Goal: Task Accomplishment & Management: Manage account settings

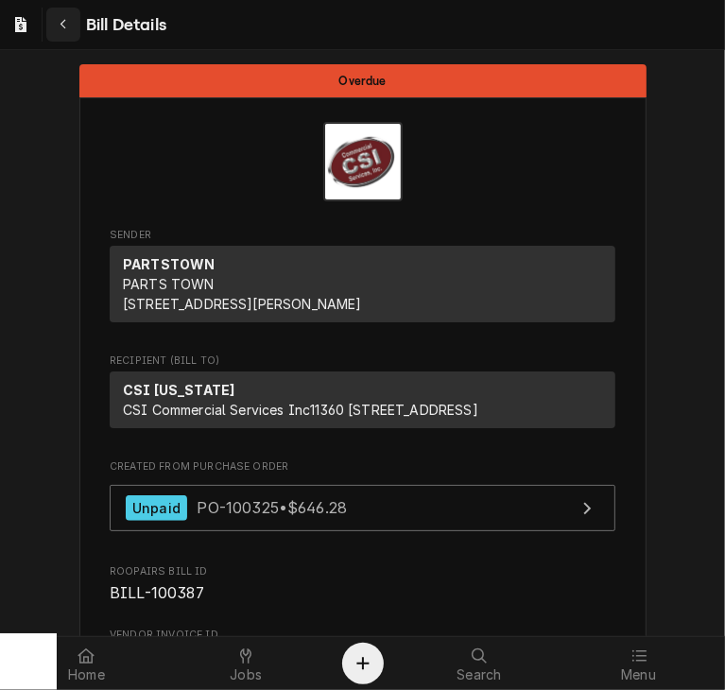
click at [61, 20] on icon "Navigate back" at bounding box center [64, 24] width 9 height 13
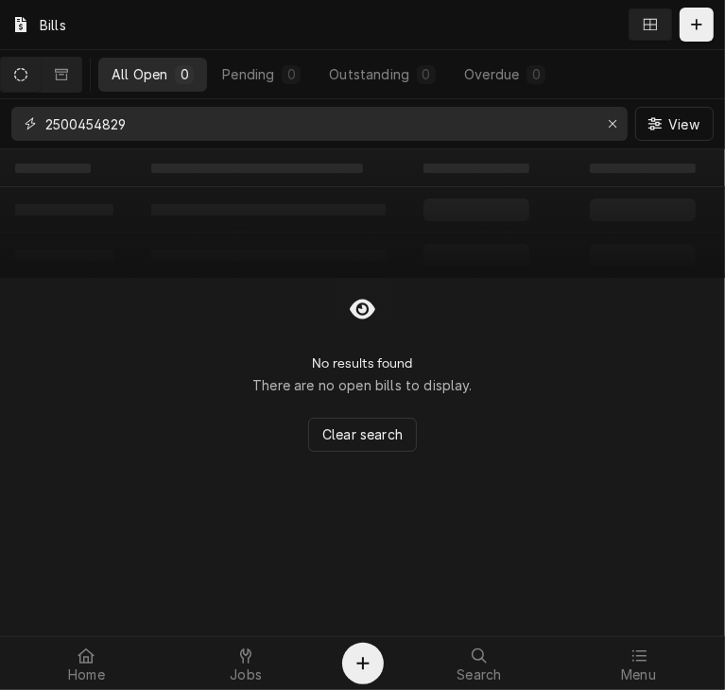
drag, startPoint x: 171, startPoint y: 123, endPoint x: -1, endPoint y: 130, distance: 172.2
click at [0, 130] on html "Bills All Open 0 Pending 0 Outstanding 0 Overdue 0 2500454829 View ‌ ‌ ‌ ‌ ‌ ‌ …" at bounding box center [362, 345] width 725 height 690
paste input "3I668177"
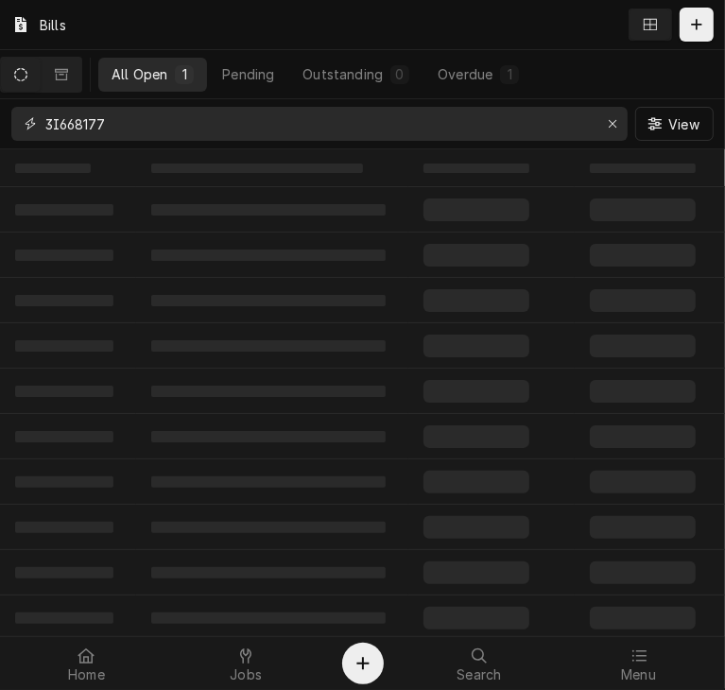
type input "3I668177"
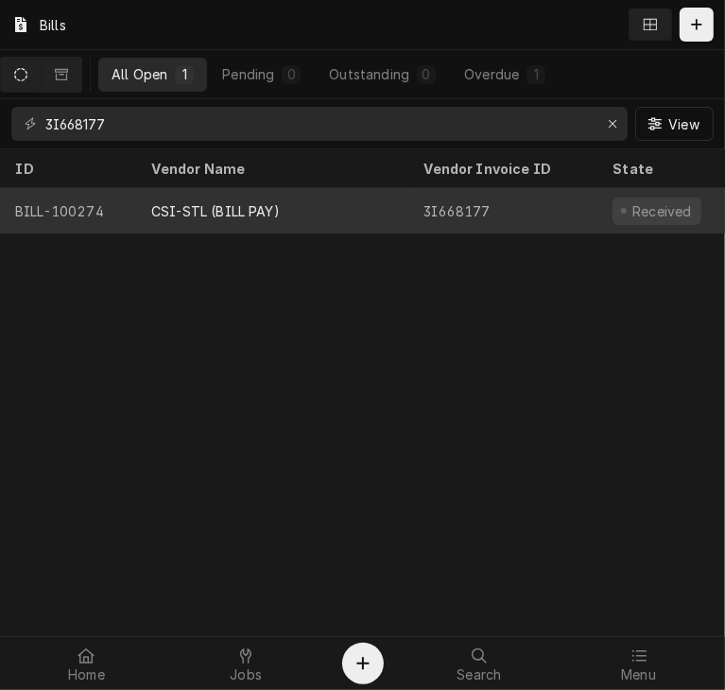
click at [168, 201] on div "CSI-STL (BILL PAY)" at bounding box center [215, 211] width 129 height 20
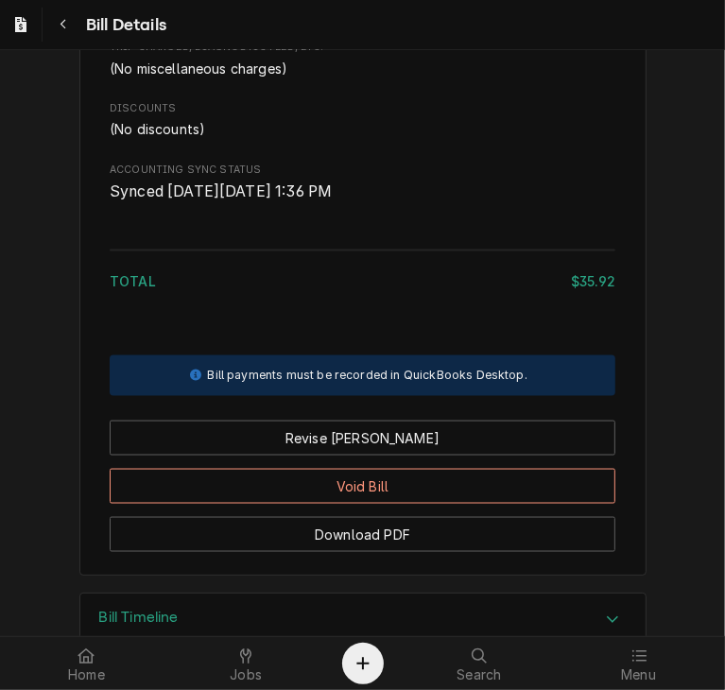
scroll to position [1335, 0]
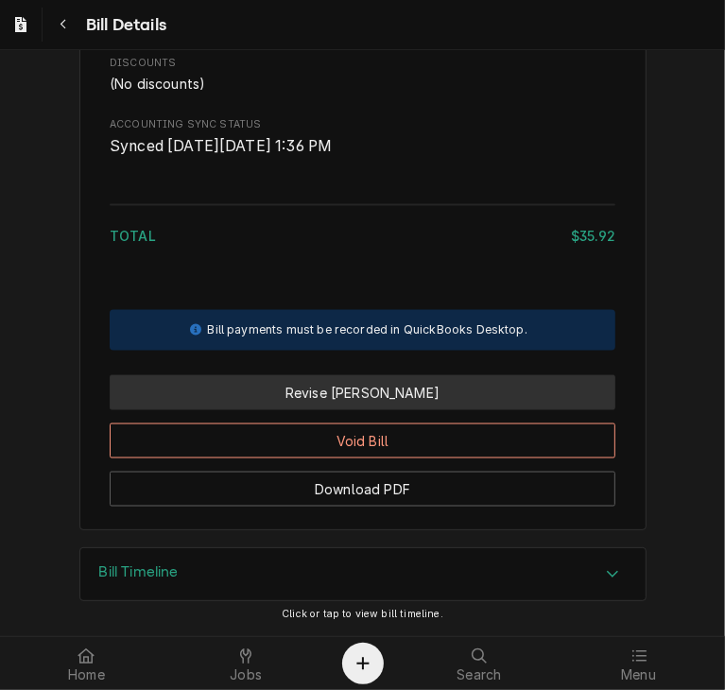
click at [333, 386] on button "Revise Bill" at bounding box center [363, 392] width 506 height 35
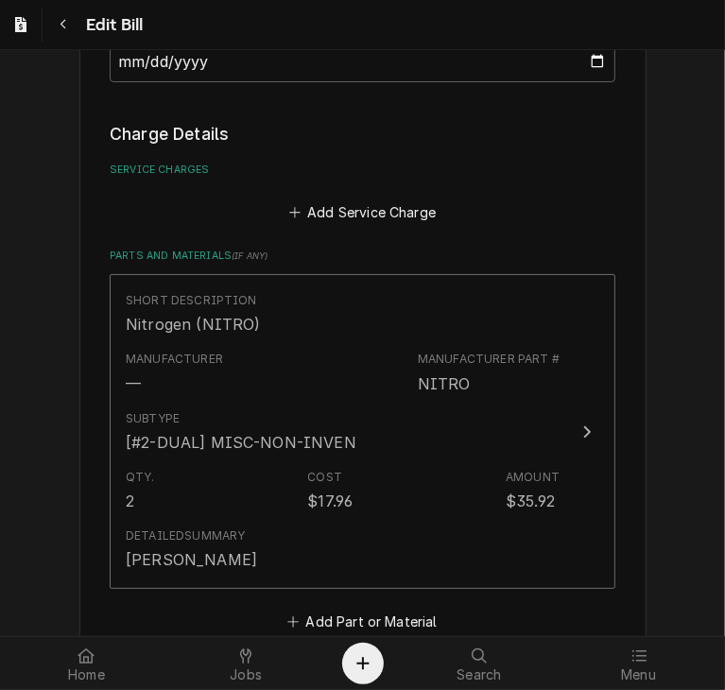
scroll to position [1646, 0]
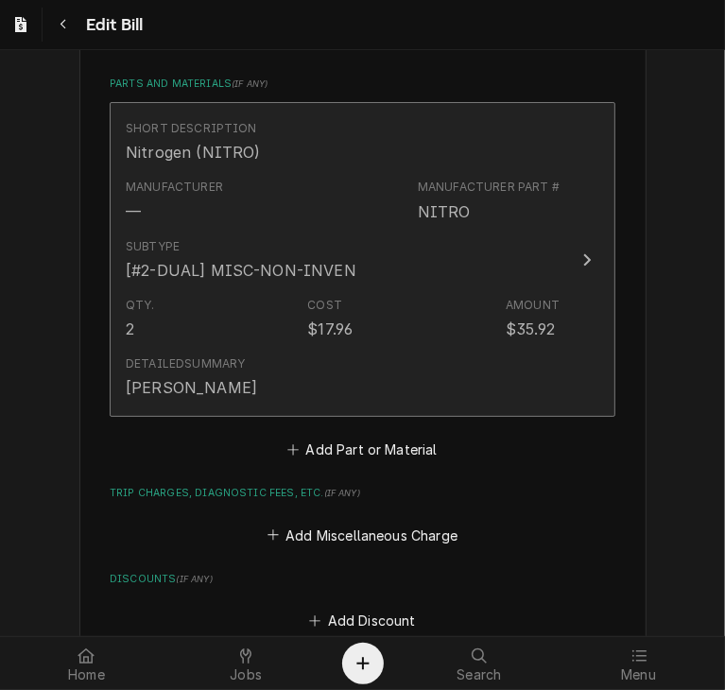
click at [575, 263] on div "Update Line Item" at bounding box center [587, 260] width 25 height 23
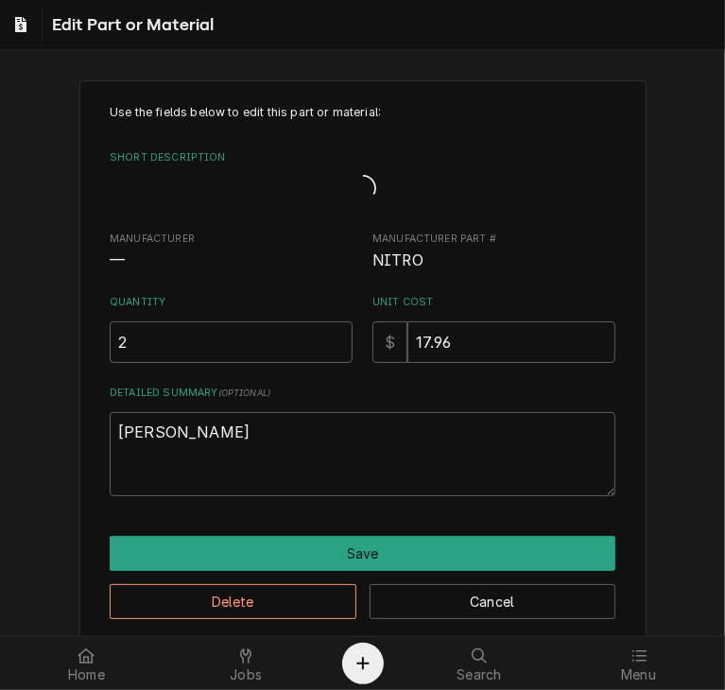
click at [571, 263] on span "NITRO" at bounding box center [493, 261] width 243 height 23
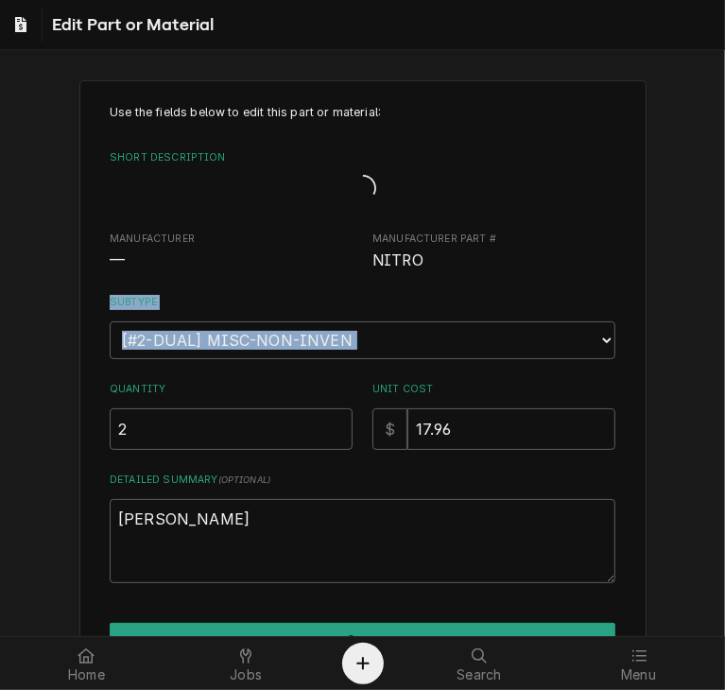
scroll to position [0, 0]
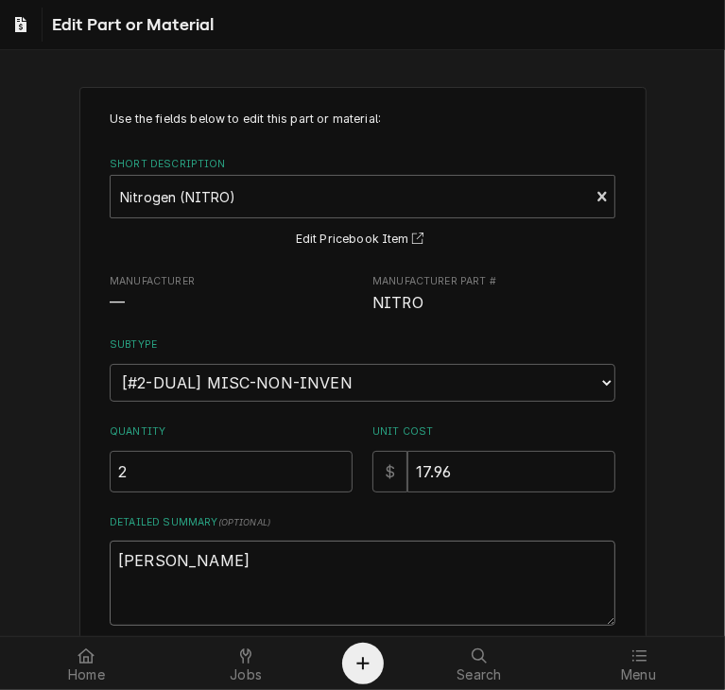
click at [234, 553] on textarea "Jay M stock" at bounding box center [363, 583] width 506 height 85
type textarea "x"
type textarea "Jay M stock-"
type textarea "x"
type textarea "Jay M stock-"
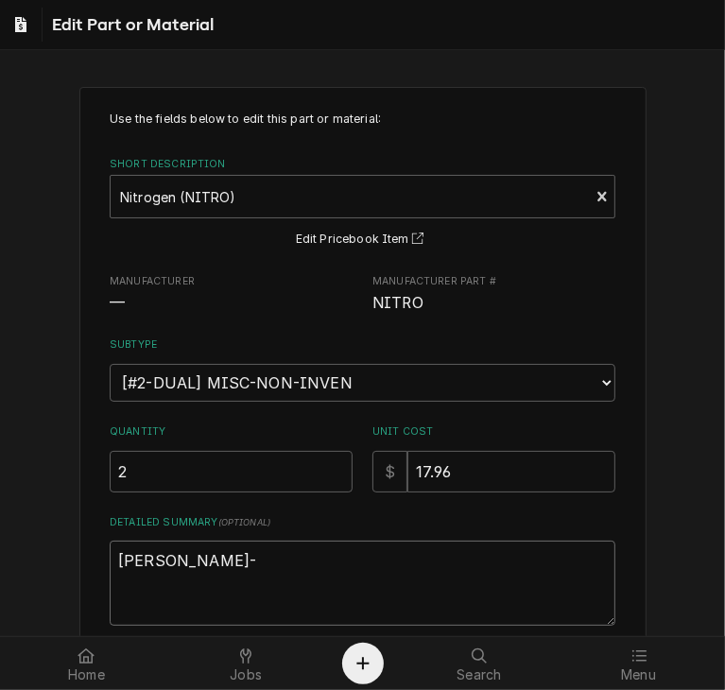
type textarea "x"
type textarea "Jay M stock- w"
type textarea "x"
type textarea "Jay M stock- we"
type textarea "x"
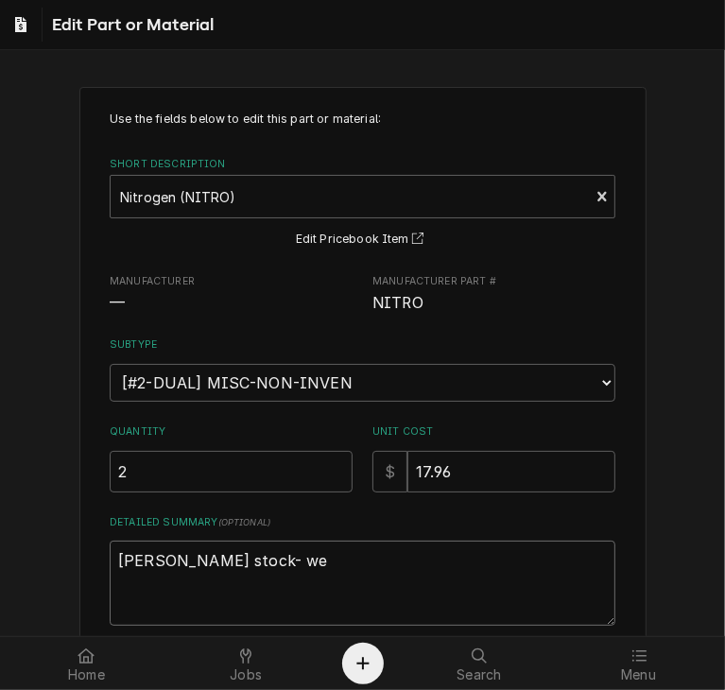
type textarea "Jay M stock- we"
type textarea "x"
type textarea "Jay M stock- we w"
type textarea "x"
type textarea "Jay M stock- we we"
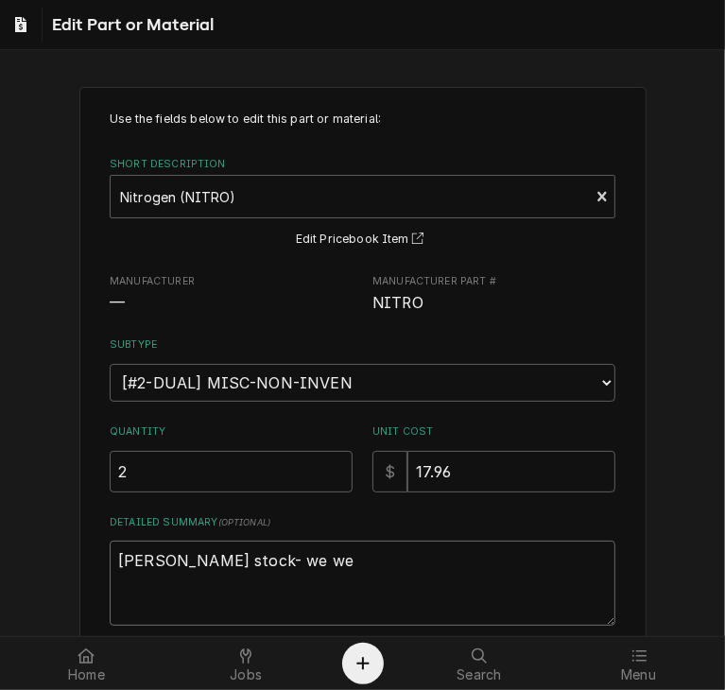
type textarea "x"
type textarea "Jay M stock- we wer"
type textarea "x"
type textarea "Jay M stock- we we"
type textarea "x"
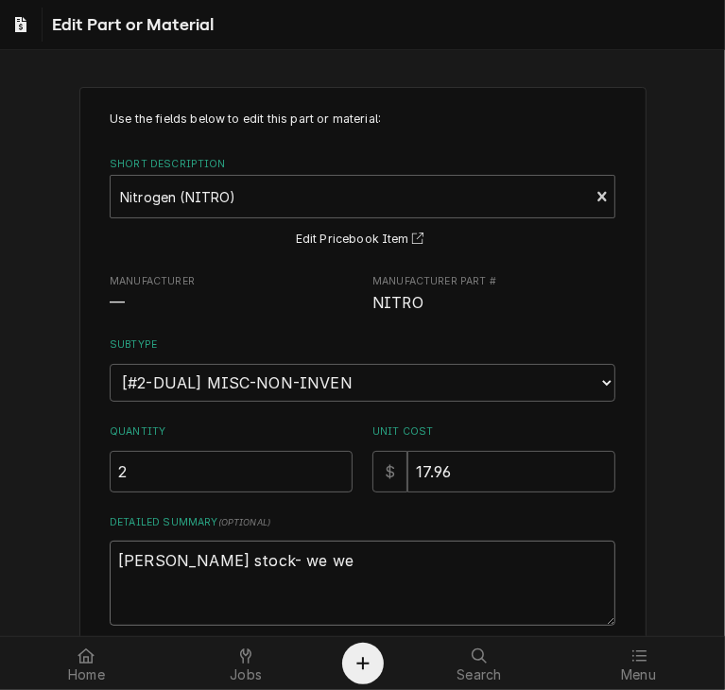
type textarea "Jay M stock- we w"
type textarea "x"
type textarea "Jay M stock- we"
type textarea "x"
type textarea "Jay M stock- we r"
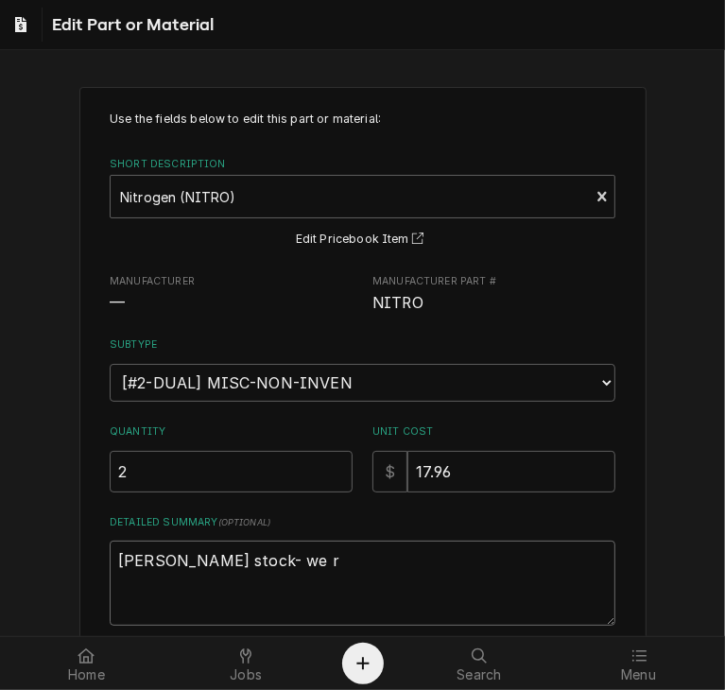
type textarea "x"
type textarea "Jay M stock- we re"
type textarea "x"
type textarea "Jay M stock- we rec"
type textarea "x"
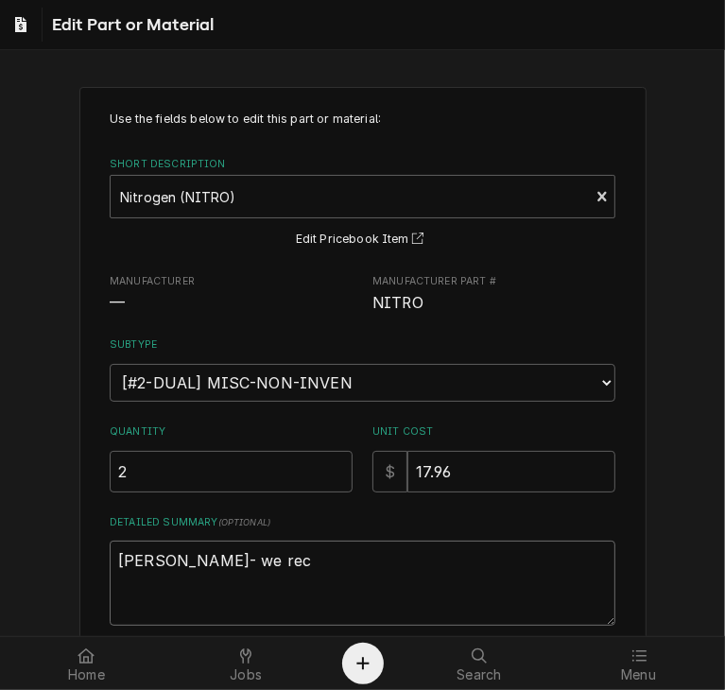
type textarea "Jay M stock- we rece"
type textarea "x"
type textarea "Jay M stock- we recei"
type textarea "x"
type textarea "Jay M stock- we receiv"
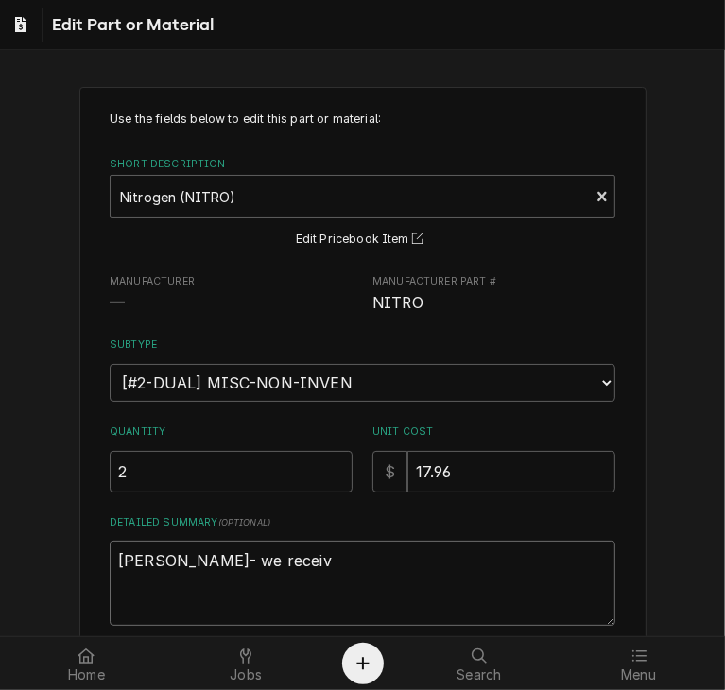
type textarea "x"
type textarea "Jay M stock- we receive"
type textarea "x"
type textarea "Jay M stock- we received"
type textarea "x"
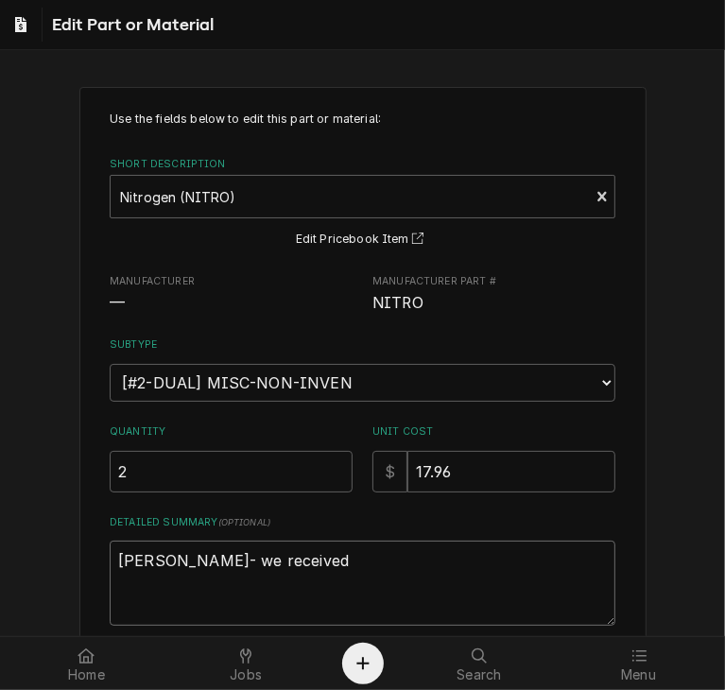
type textarea "Jay M stock- we received"
type textarea "x"
type textarea "Jay M stock- we received 2"
type textarea "x"
type textarea "Jay M stock- we received 2"
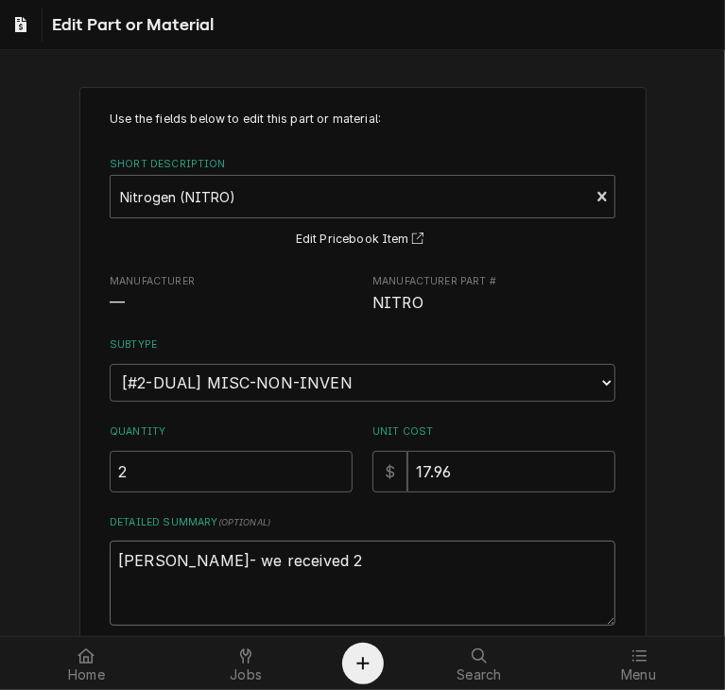
type textarea "x"
type textarea "Jay M stock- we received 2 N"
type textarea "x"
type textarea "Jay M stock- we received 2 Ni"
type textarea "x"
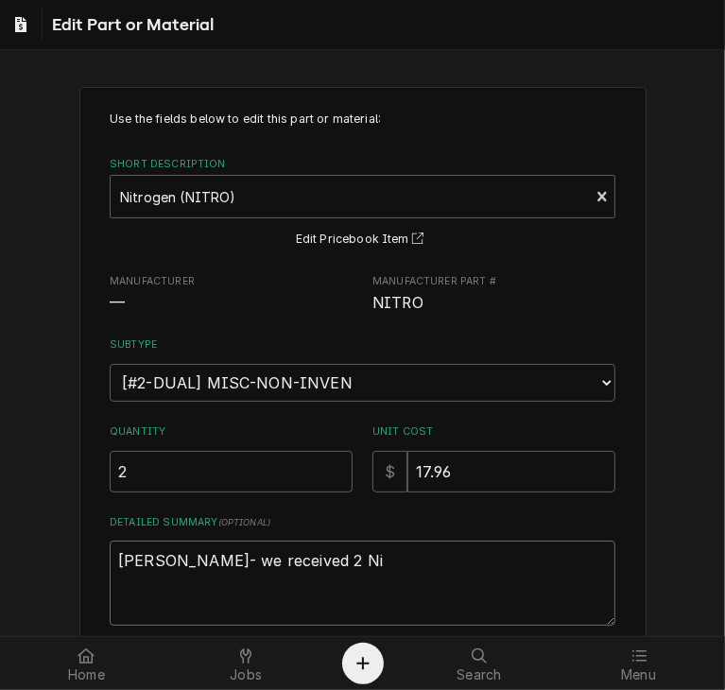
type textarea "Jay M stock- we received 2 Nit"
type textarea "x"
type textarea "Jay M stock- we received 2 Nitr"
type textarea "x"
type textarea "Jay M stock- we received 2 Nitro"
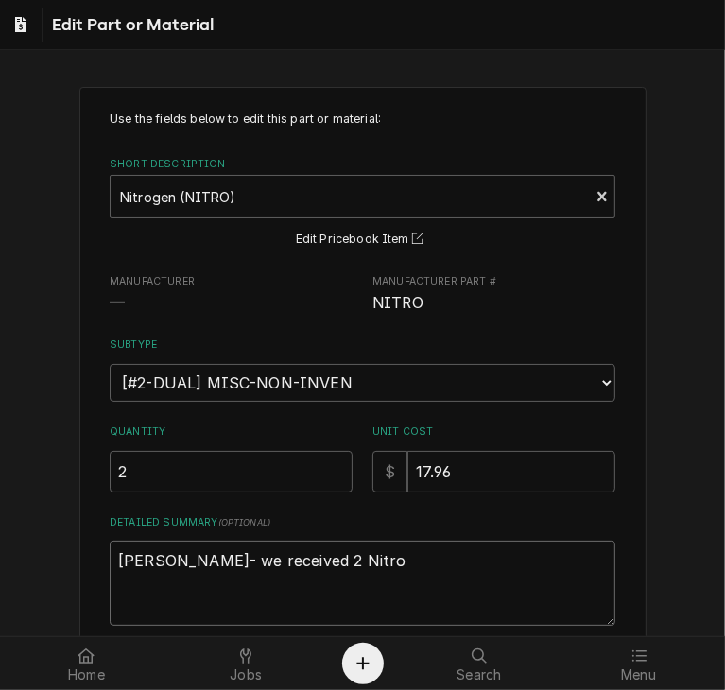
type textarea "x"
type textarea "Jay M stock- we received 2 Nitro"
type textarea "x"
type textarea "Jay M stock- we received 2 Nitro d"
type textarea "x"
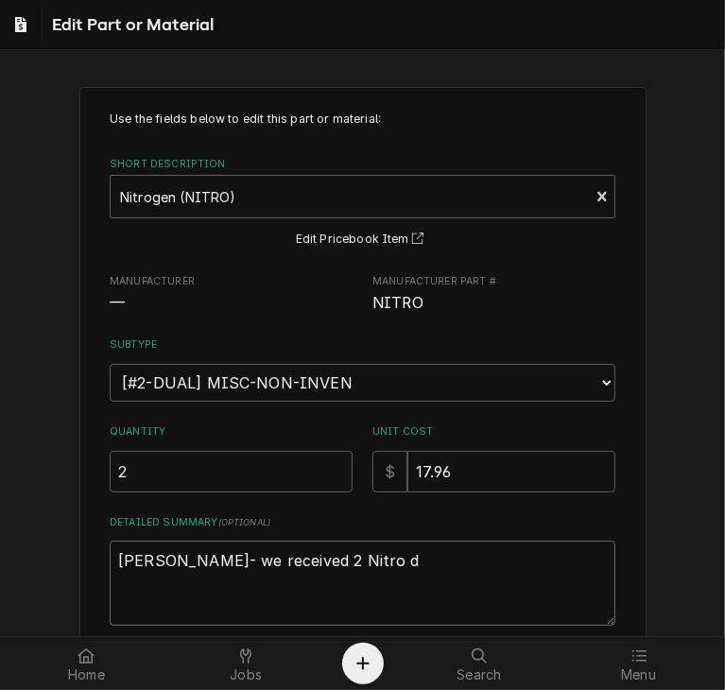
type textarea "Jay M stock- we received 2 Nitro db"
type textarea "x"
type textarea "Jay M stock- we received 2 Nitro dbu"
type textarea "x"
type textarea "Jay M stock- we received 2 Nitro dbut"
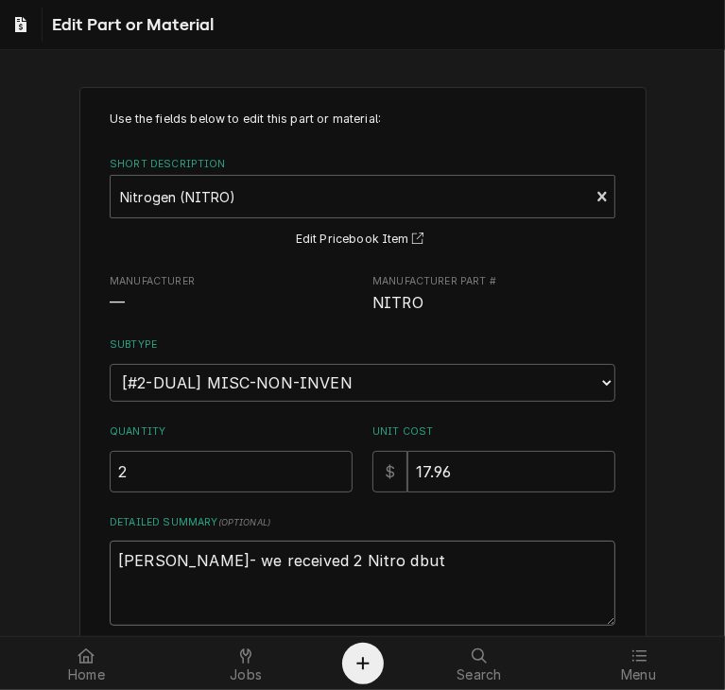
type textarea "x"
type textarea "Jay M stock- we received 2 Nitro dbut"
type textarea "x"
type textarea "Jay M stock- we received 2 Nitro dbut"
type textarea "x"
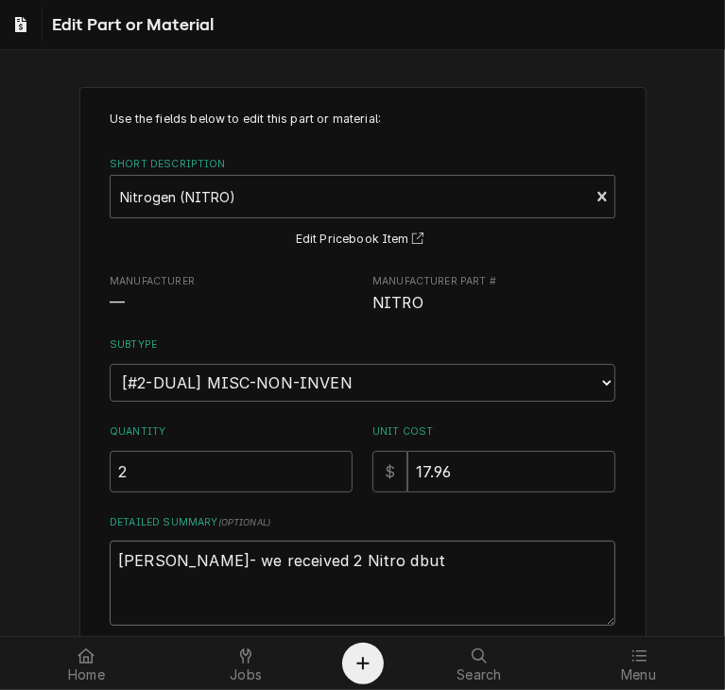
type textarea "Jay M stock- we received 2 Nitro dbu"
type textarea "x"
type textarea "Jay M stock- we received 2 Nitro db"
type textarea "x"
type textarea "Jay M stock- we received 2 Nitro d"
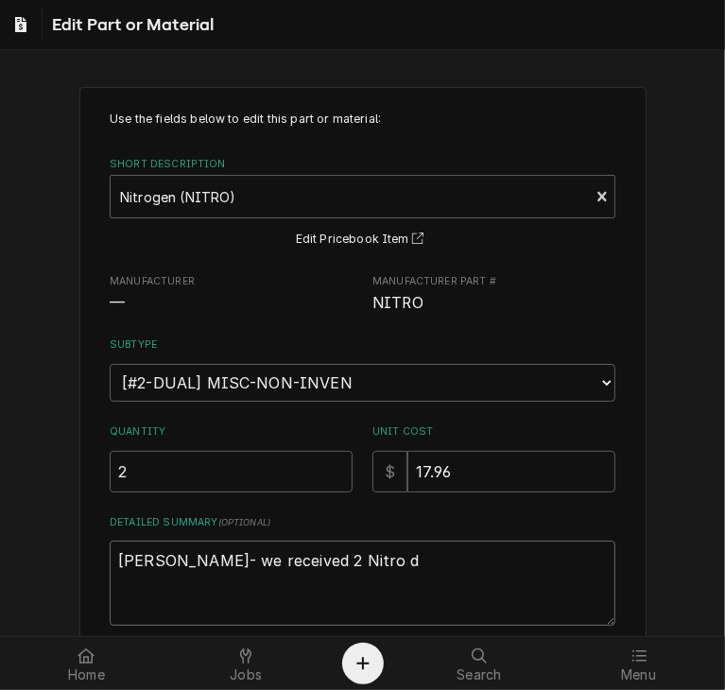
type textarea "x"
type textarea "Jay M stock- we received 2 Nitro"
type textarea "x"
type textarea "Jay M stock- we received 2 Nitro b"
type textarea "x"
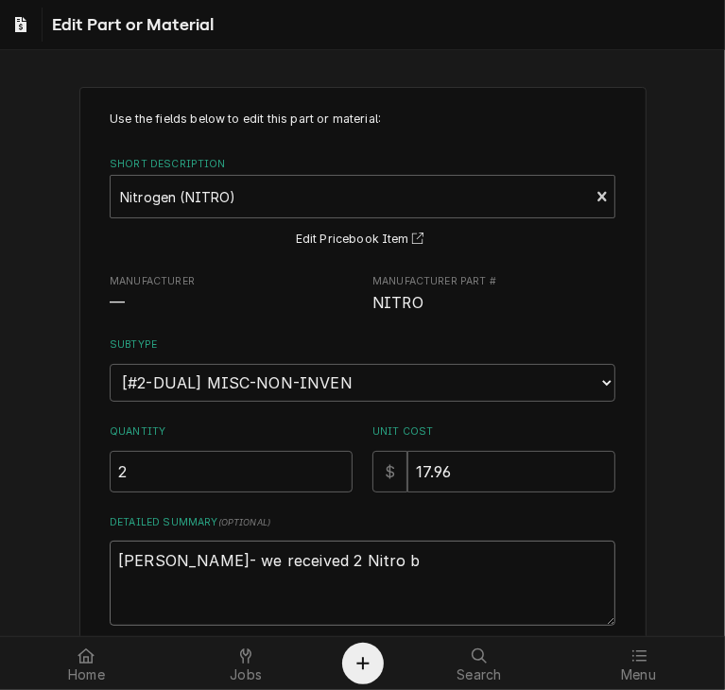
type textarea "Jay M stock- we received 2 Nitro bu"
type textarea "x"
type textarea "Jay M stock- we received 2 Nitro but"
type textarea "x"
type textarea "Jay M stock- we received 2 Nitro but"
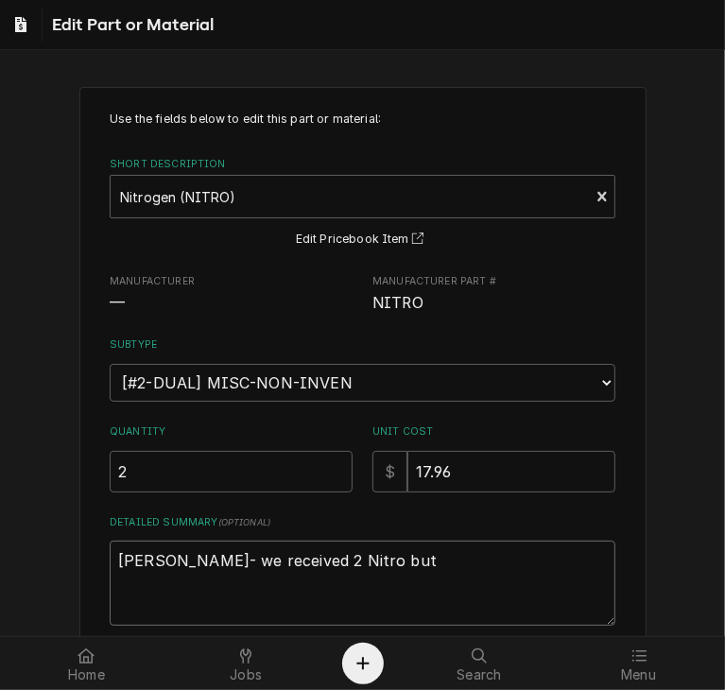
type textarea "x"
type textarea "Jay M stock- we received 2 Nitro but b"
type textarea "x"
type textarea "Jay M stock- we received 2 Nitro but be"
type textarea "x"
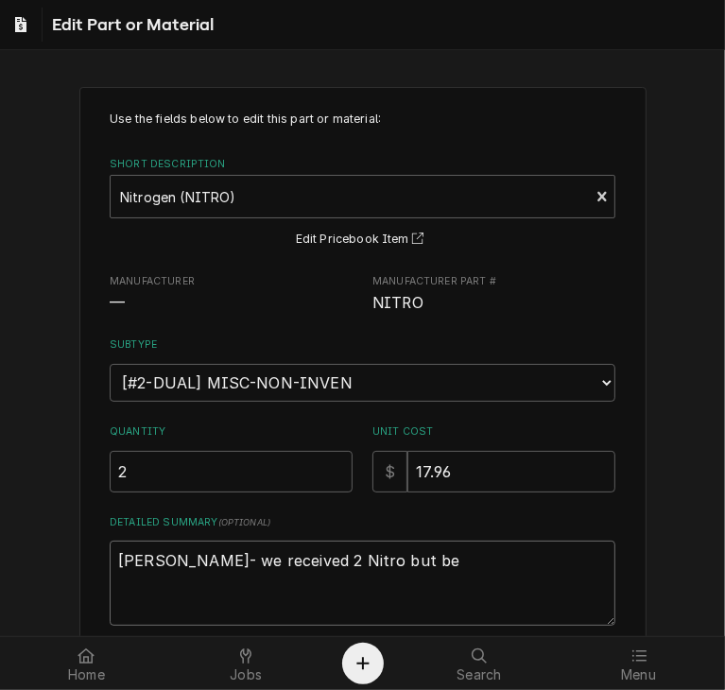
type textarea "Jay M stock- we received 2 Nitro but bec"
type textarea "x"
type textarea "Jay M stock- we received 2 Nitro but beca"
type textarea "x"
type textarea "Jay M stock- we received 2 Nitro but becau"
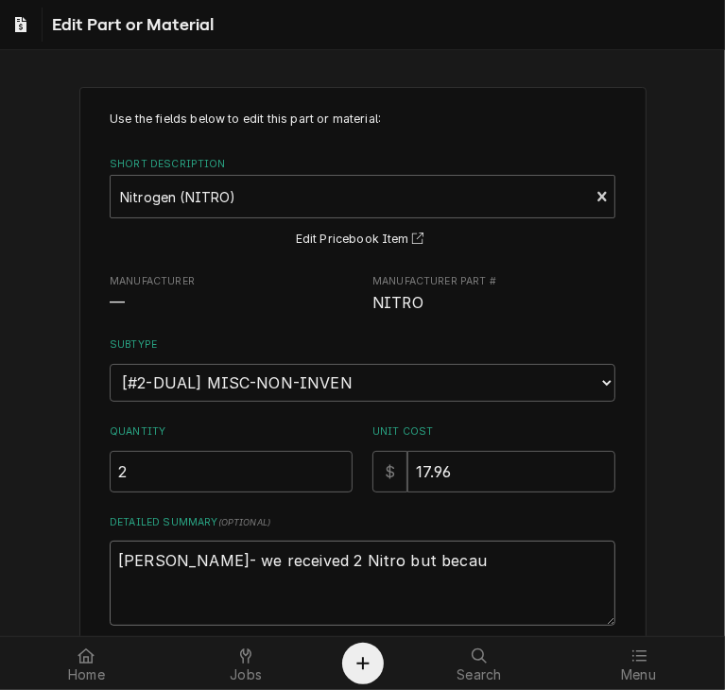
type textarea "x"
type textarea "Jay M stock- we received 2 Nitro but becaus"
type textarea "x"
type textarea "Jay M stock- we received 2 Nitro but because"
type textarea "x"
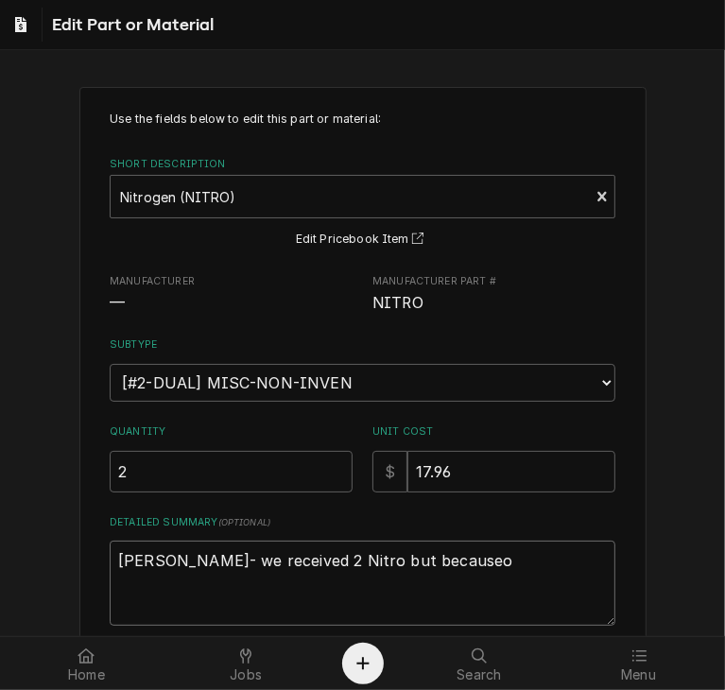
type textarea "Jay M stock- we received 2 Nitro but becauseof"
type textarea "x"
type textarea "Jay M stock- we received 2 Nitro but becauseof"
type textarea "x"
type textarea "Jay M stock- we received 2 Nitro but becauseof"
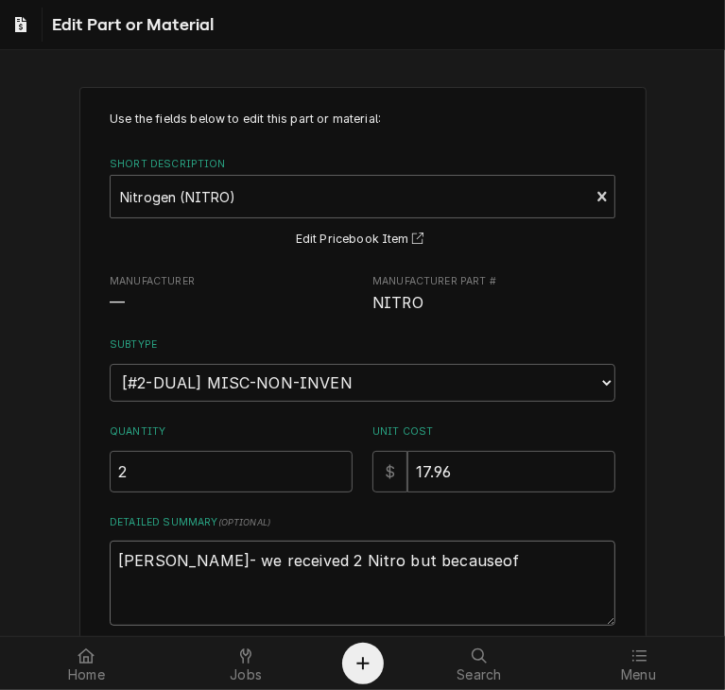
type textarea "x"
type textarea "Jay M stock- we received 2 Nitro but becauseo"
type textarea "x"
type textarea "Jay M stock- we received 2 Nitro but because"
type textarea "x"
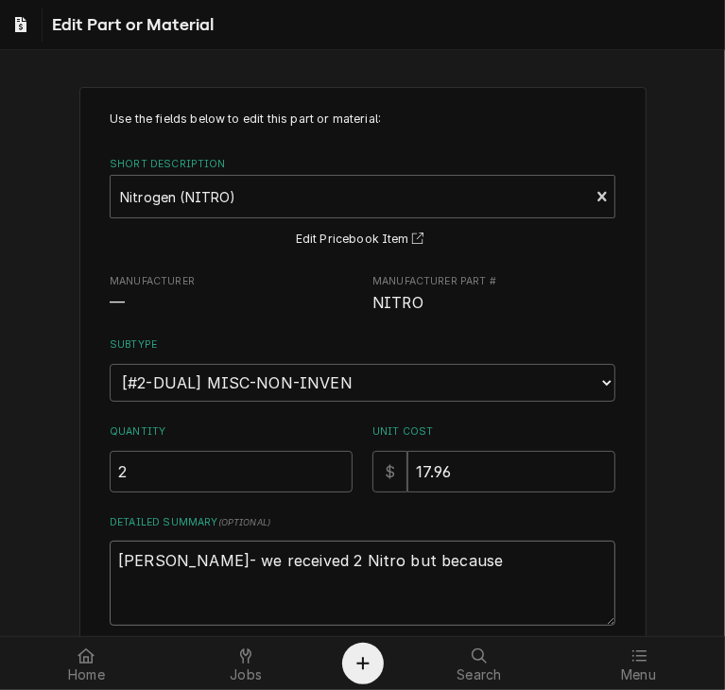
type textarea "Jay M stock- we received 2 Nitro but because"
type textarea "x"
type textarea "Jay M stock- we received 2 Nitro but because r"
type textarea "x"
type textarea "Jay M stock- we received 2 Nitro but because ro"
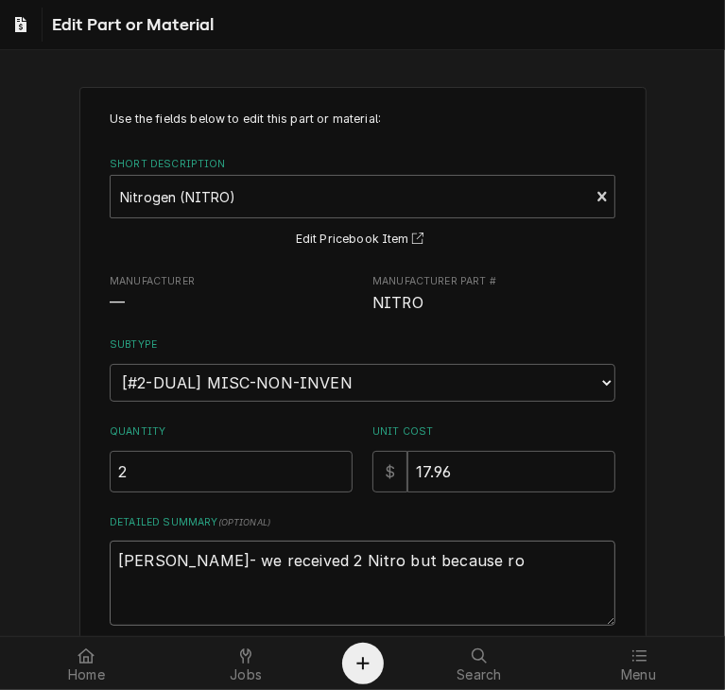
type textarea "x"
type textarea "Jay M stock- we received 2 Nitro but because rou"
type textarea "x"
type textarea "Jay M stock- we received 2 Nitro but because roun"
type textarea "x"
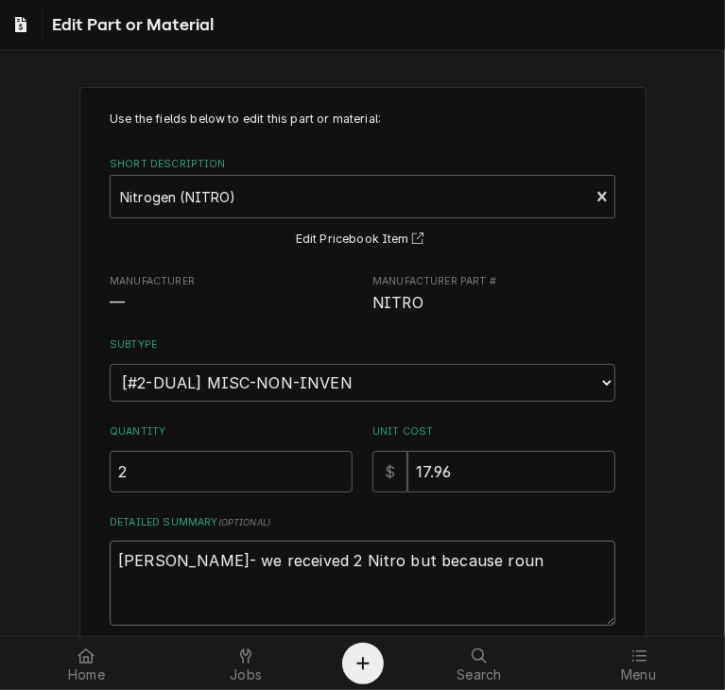
type textarea "Jay M stock- we received 2 Nitro but because round"
type textarea "x"
type textarea "Jay M stock- we received 2 Nitro but because roundi"
type textarea "x"
type textarea "Jay M stock- we received 2 Nitro but because roundin"
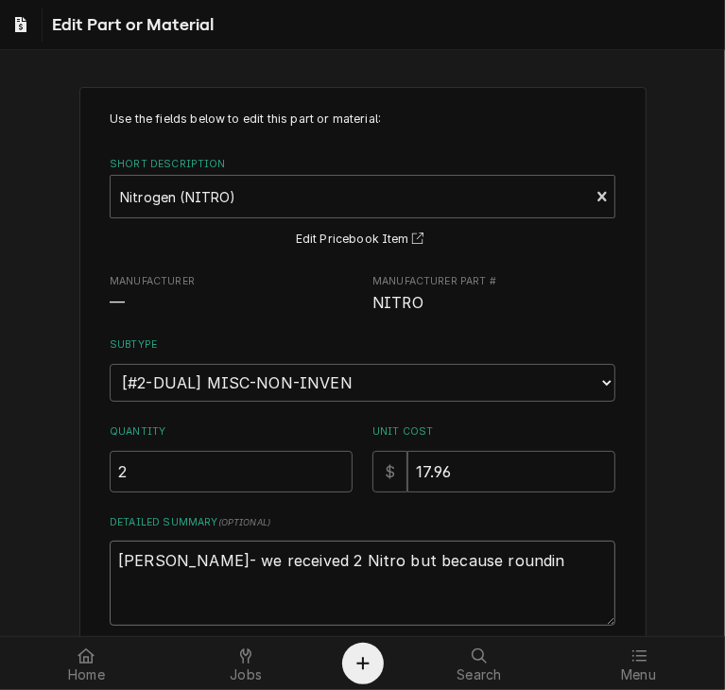
type textarea "x"
type textarea "Jay M stock- we received 2 Nitro but because rounding"
type textarea "x"
type textarea "Jay M stock- we received 2 Nitro but because rounding"
type textarea "x"
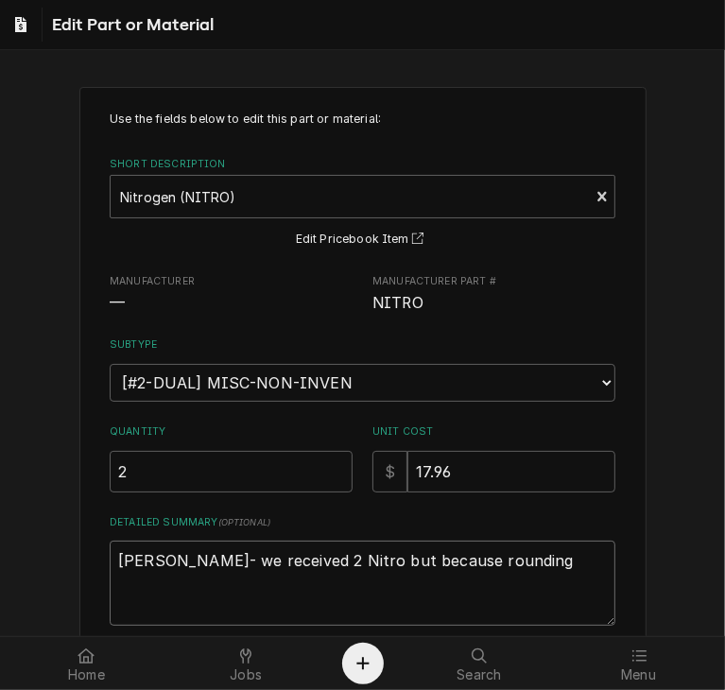
type textarea "Jay M stock- we received 2 Nitro but because rounding i"
type textarea "x"
type textarea "Jay M stock- we received 2 Nitro but because rounding is"
type textarea "x"
type textarea "Jay M stock- we received 2 Nitro but because rounding iss"
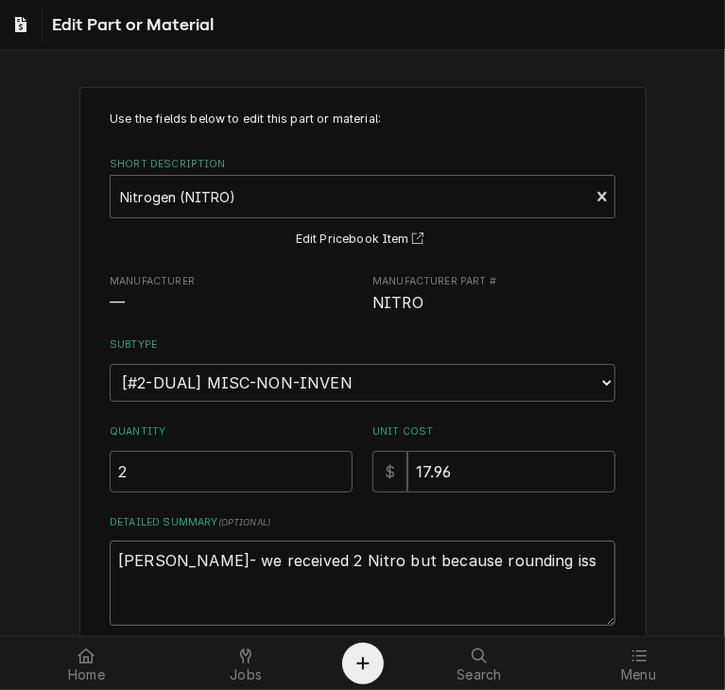
type textarea "x"
type textarea "Jay M stock- we received 2 Nitro but because rounding issu"
type textarea "x"
type textarea "Jay M stock- we received 2 Nitro but because rounding issue"
type textarea "x"
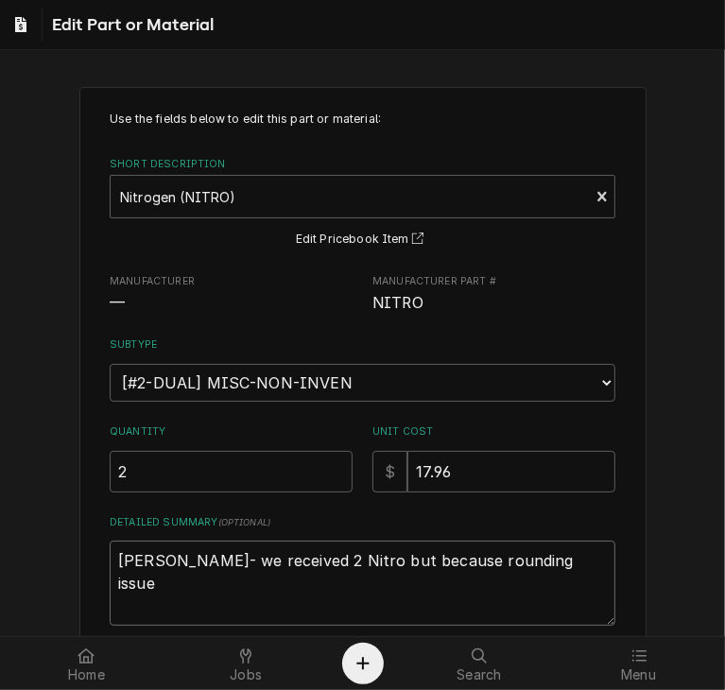
type textarea "Jay M stock- we received 2 Nitro but because rounding issued"
type textarea "x"
type textarea "Jay M stock- we received 2 Nitro but because rounding issue"
type textarea "x"
type textarea "Jay M stock- we received 2 Nitro but because rounding issues"
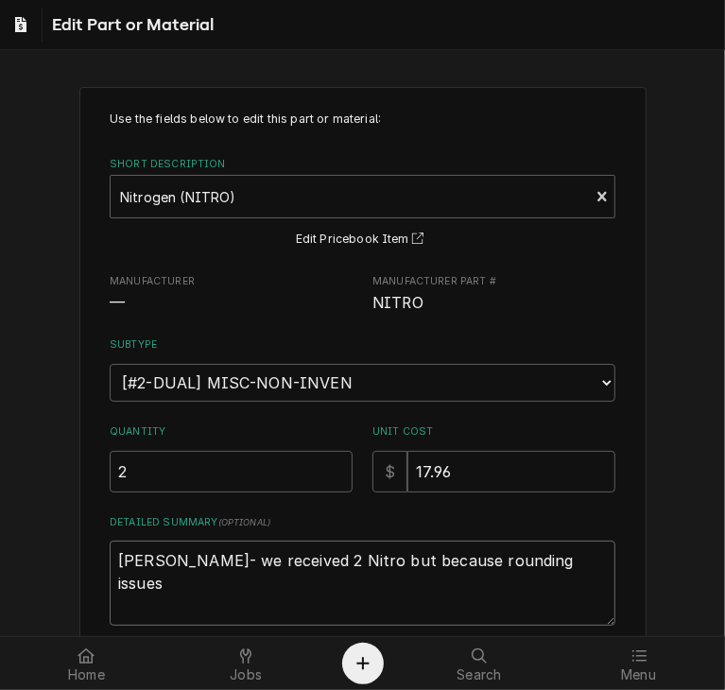
type textarea "x"
type textarea "Jay M stock- we received 2 Nitro but because rounding issues"
type textarea "x"
type textarea "Jay M stock- we received 2 Nitro but because rounding issues I"
type textarea "x"
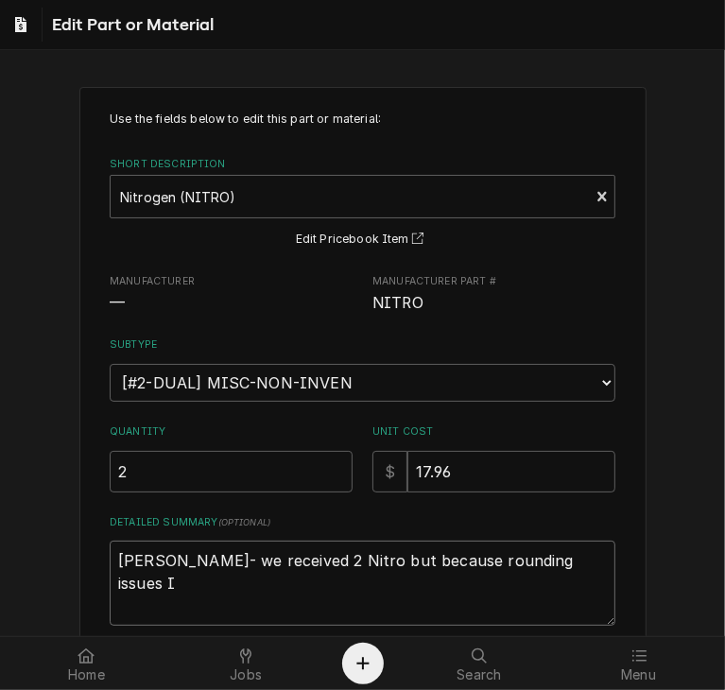
type textarea "Jay M stock- we received 2 Nitro but because rounding issues I"
type textarea "x"
type textarea "Jay M stock- we received 2 Nitro but because rounding issues I h"
type textarea "x"
type textarea "Jay M stock- we received 2 Nitro but because rounding issues I ha"
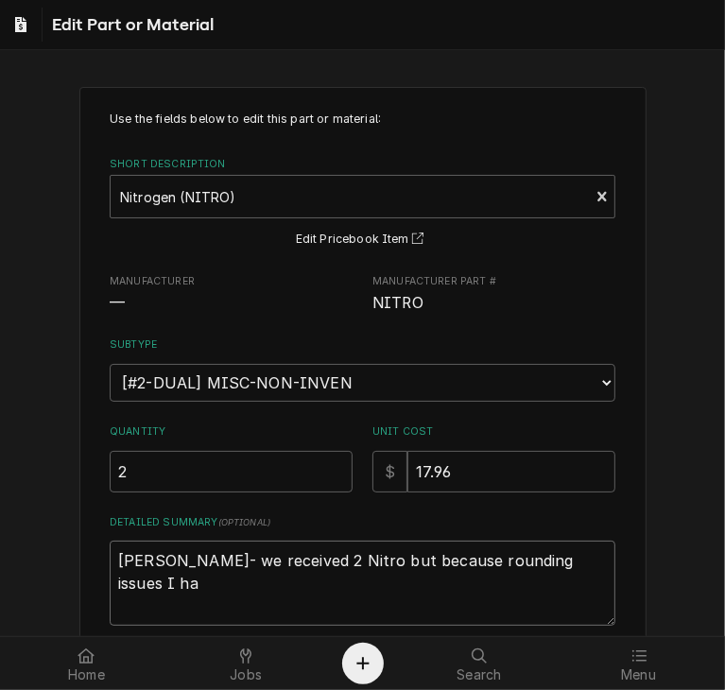
type textarea "x"
type textarea "Jay M stock- we received 2 Nitro but because rounding issues I had"
type textarea "x"
type textarea "Jay M stock- we received 2 Nitro but because rounding issues I had"
type textarea "x"
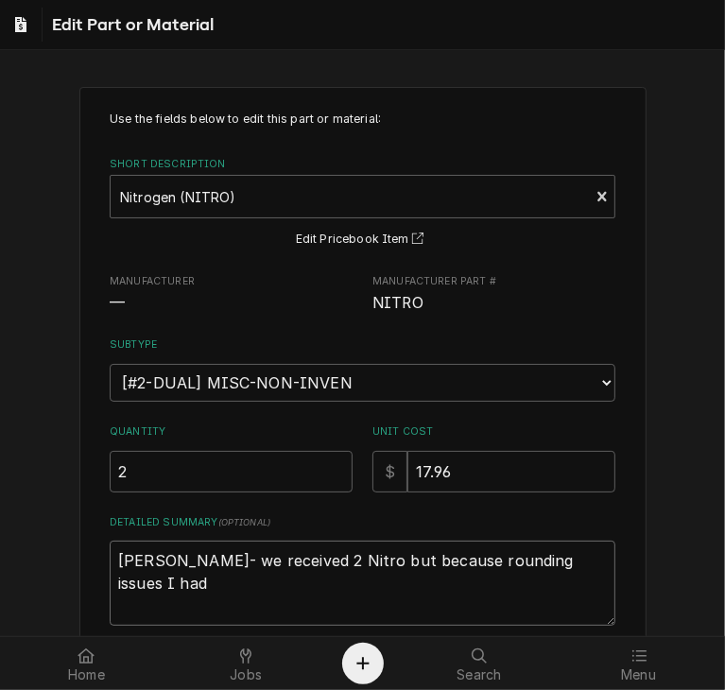
type textarea "Jay M stock- we received 2 Nitro but because rounding issues I had t"
type textarea "x"
type textarea "Jay M stock- we received 2 Nitro but because rounding issues I had to"
type textarea "x"
type textarea "Jay M stock- we received 2 Nitro but because rounding issues I had to"
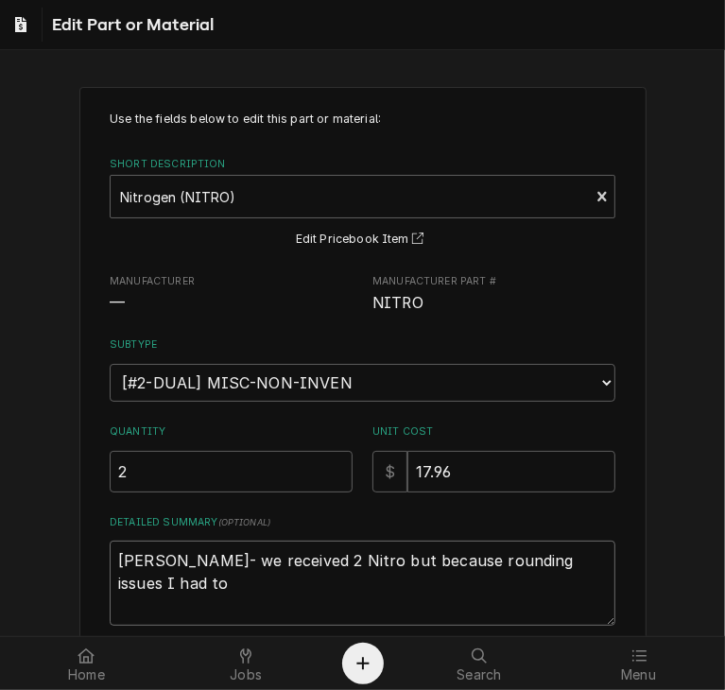
type textarea "x"
type textarea "Jay M stock- we received 2 Nitro but because rounding issues I had to c"
type textarea "x"
type textarea "Jay M stock- we received 2 Nitro but because rounding issues I had to ch"
type textarea "x"
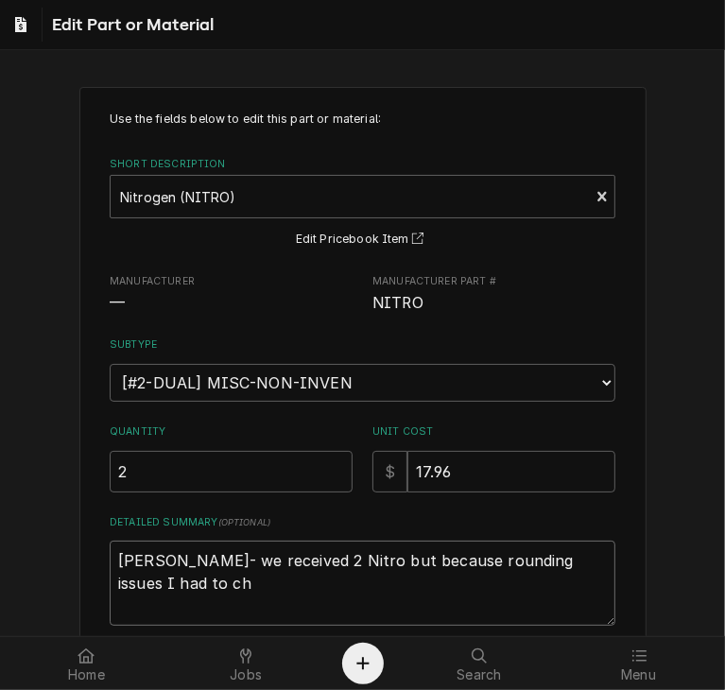
type textarea "Jay M stock- we received 2 Nitro but because rounding issues I had to cha"
type textarea "x"
type textarea "Jay M stock- we received 2 Nitro but because rounding issues I had to chan"
type textarea "x"
type textarea "Jay M stock- we received 2 Nitro but because rounding issues I had to chang"
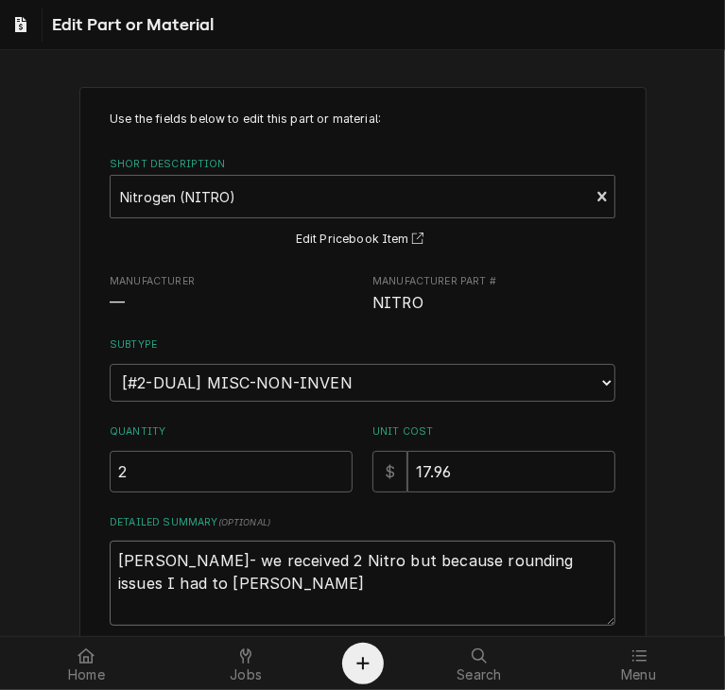
type textarea "x"
type textarea "Jay M stock- we received 2 Nitro but because rounding issues I had to change"
type textarea "x"
type textarea "Jay M stock- we received 2 Nitro but because rounding issues I had to change"
type textarea "x"
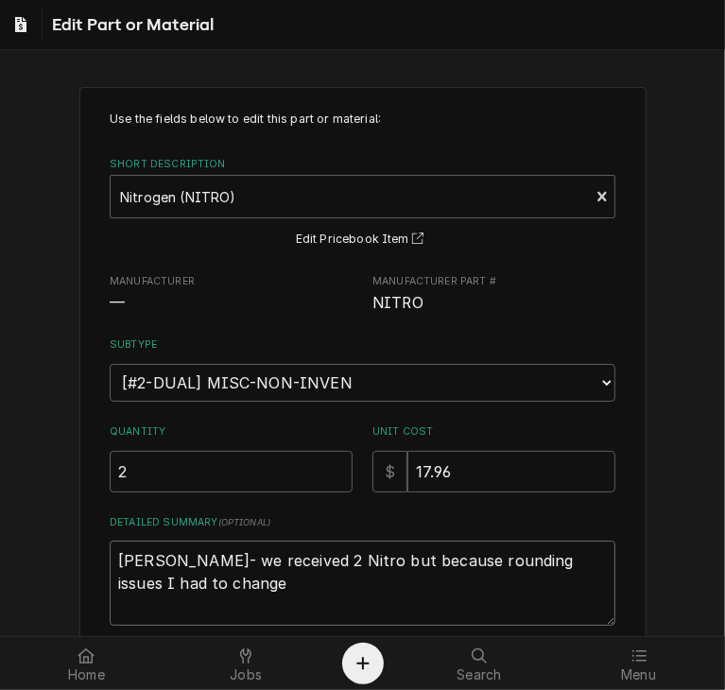
type textarea "Jay M stock- we received 2 Nitro but because rounding issues I had to change t"
type textarea "x"
type textarea "Jay M stock- we received 2 Nitro but because rounding issues I had to change to"
type textarea "x"
type textarea "Jay M stock- we received 2 Nitro but because rounding issues I had to change to"
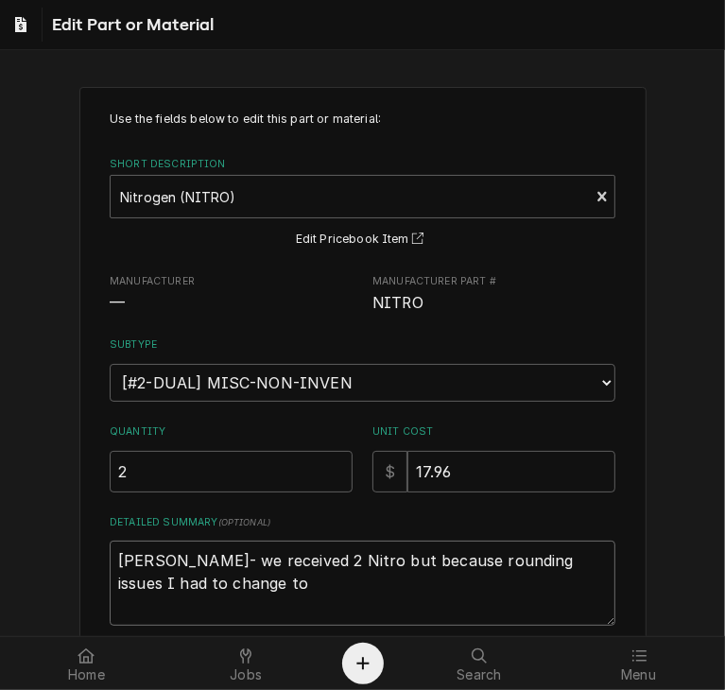
type textarea "x"
type textarea "Jay M stock- we received 2 Nitro but because rounding issues I had to change to…"
type textarea "x"
type textarea "Jay M stock- we received 2 Nitro but because rounding issues I had to change to…"
type textarea "x"
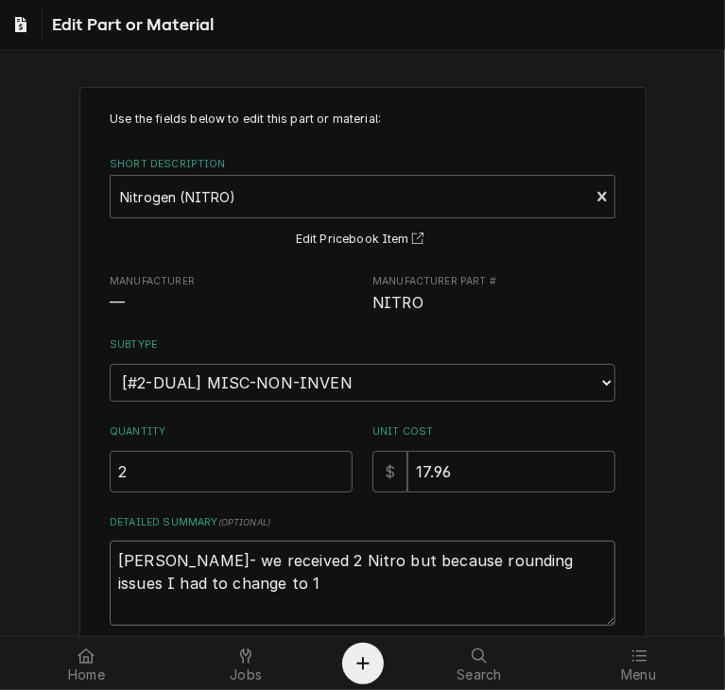
type textarea "Jay M stock- we received 2 Nitro but because rounding issues I had to change to…"
type textarea "x"
type textarea "Jay M stock- we received 2 Nitro but because rounding issues I had to change to…"
type textarea "x"
type textarea "Jay M stock- we received 2 Nitro but because rounding issues I had to change to…"
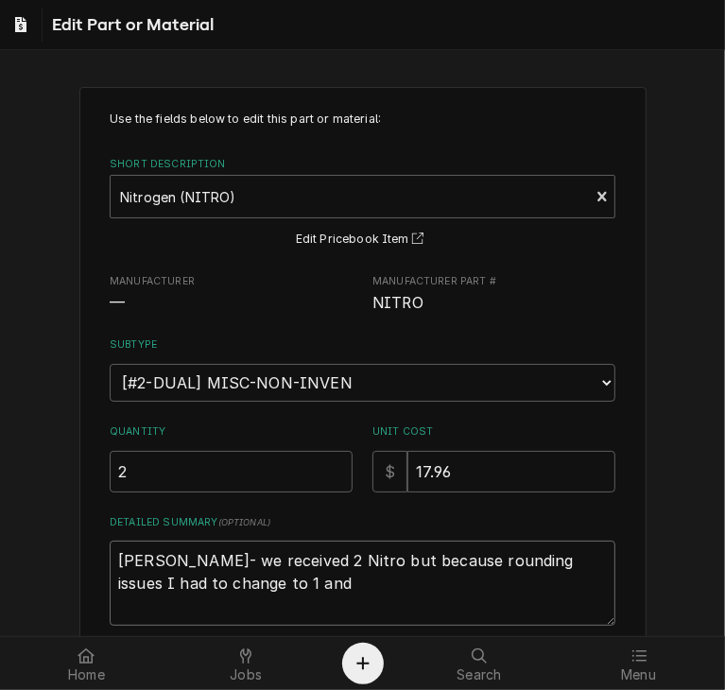
type textarea "x"
type textarea "Jay M stock- we received 2 Nitro but because rounding issues I had to change to…"
type textarea "x"
type textarea "Jay M stock- we received 2 Nitro but because rounding issues I had to change to…"
type textarea "x"
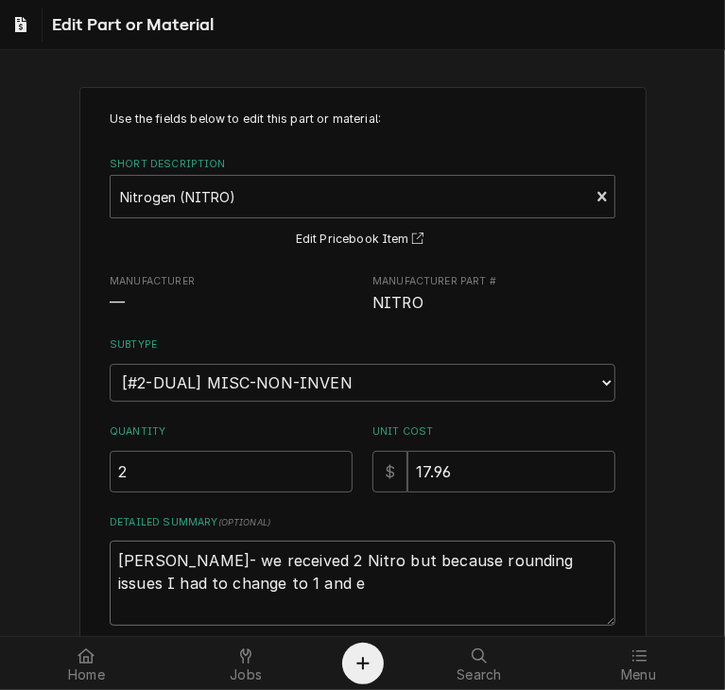
type textarea "Jay M stock- we received 2 Nitro but because rounding issues I had to change to…"
drag, startPoint x: 114, startPoint y: 463, endPoint x: 48, endPoint y: 462, distance: 66.2
click at [48, 462] on div "Use the fields below to edit this part or material: Short Description Nitrogen …" at bounding box center [362, 429] width 725 height 719
drag, startPoint x: 459, startPoint y: 468, endPoint x: 337, endPoint y: 443, distance: 125.3
click at [337, 443] on div "Quantity Unit Cost $ 17.96" at bounding box center [363, 457] width 506 height 67
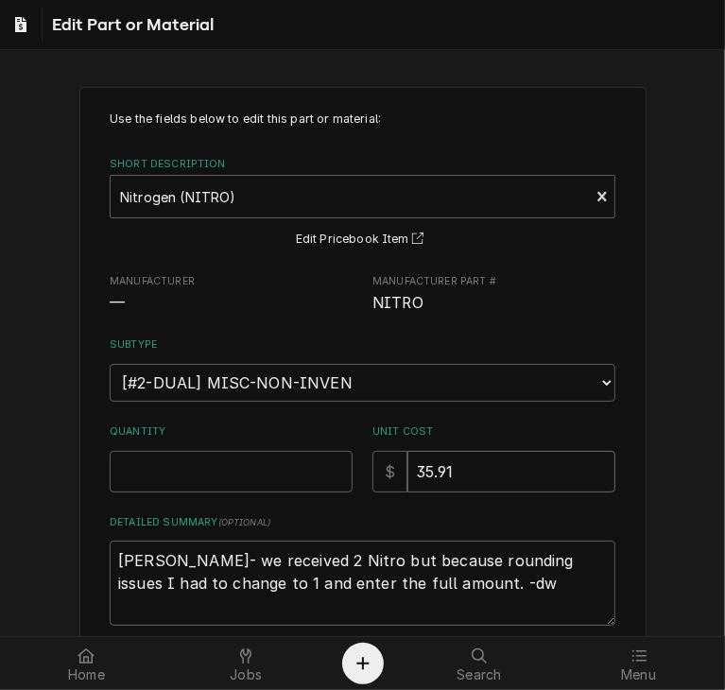
scroll to position [150, 0]
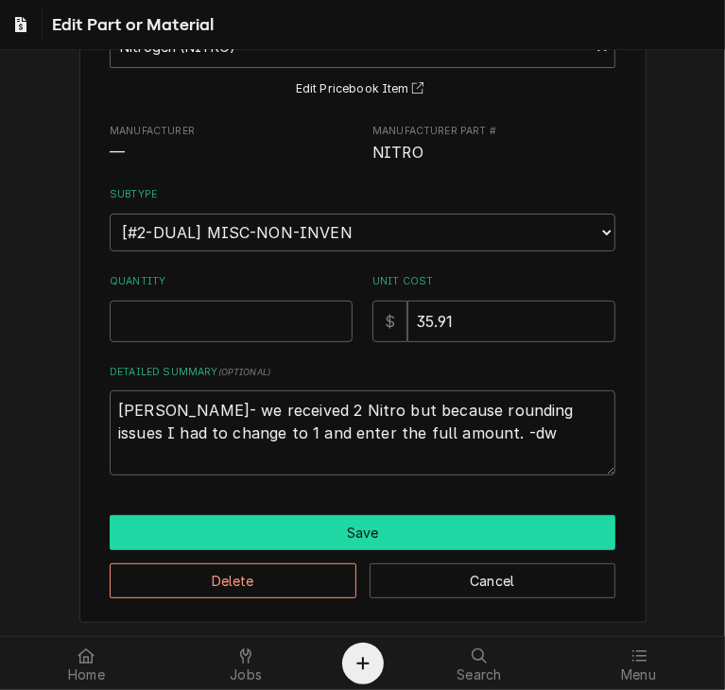
click at [458, 530] on button "Save" at bounding box center [363, 532] width 506 height 35
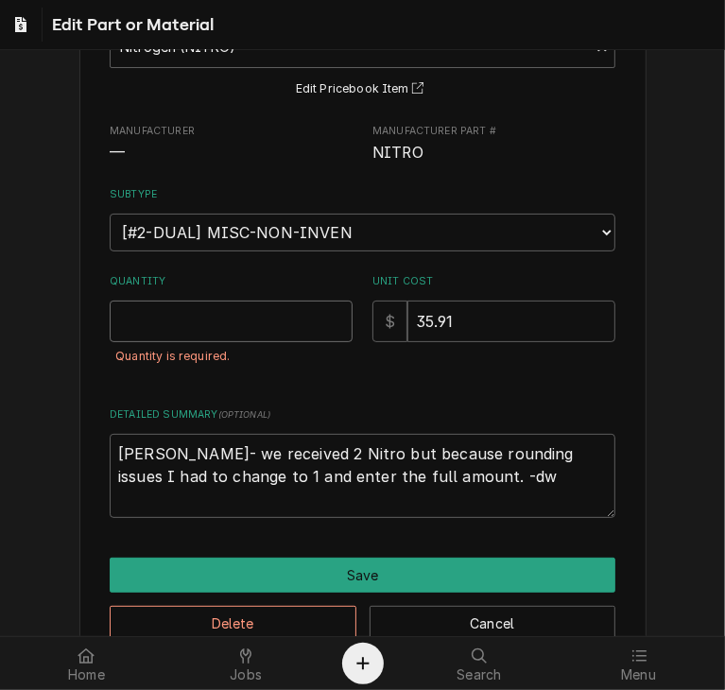
click at [129, 323] on input "Quantity" at bounding box center [231, 322] width 243 height 42
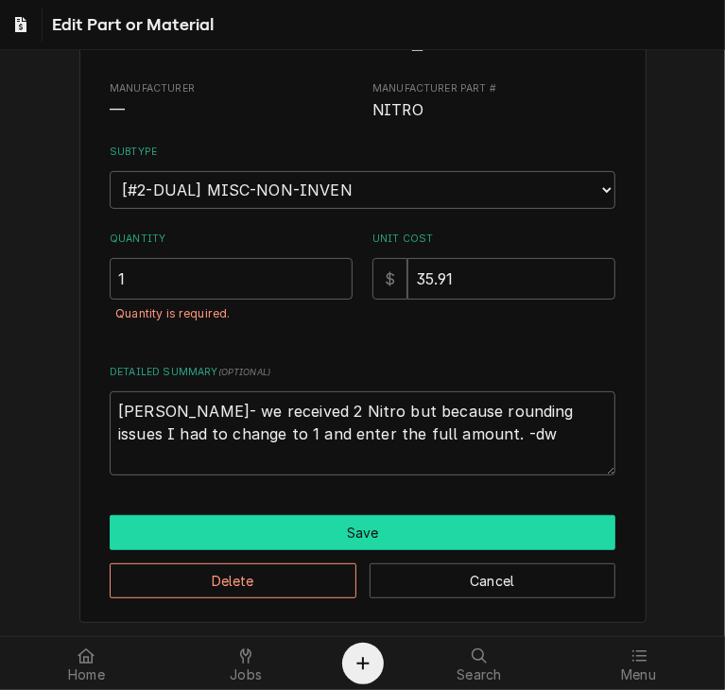
click at [419, 517] on button "Save" at bounding box center [363, 532] width 506 height 35
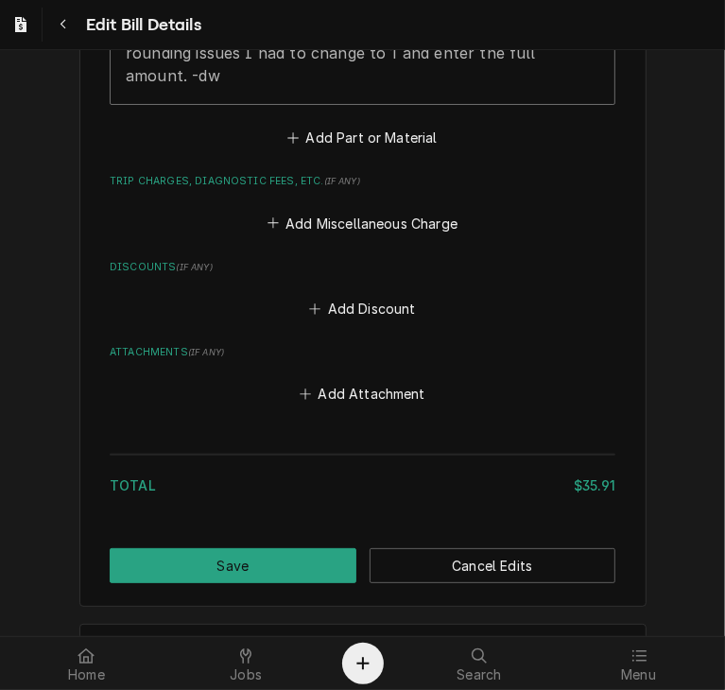
scroll to position [2053, 0]
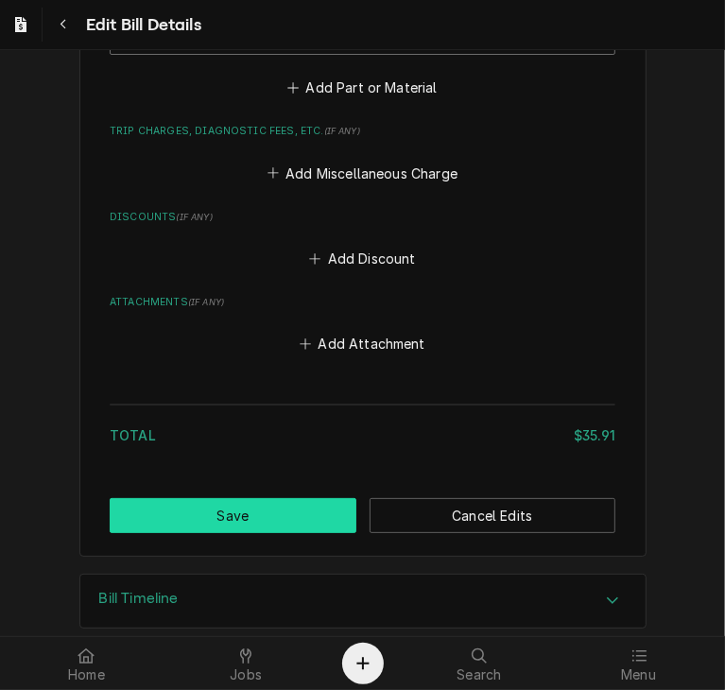
click at [207, 498] on button "Save" at bounding box center [233, 515] width 247 height 35
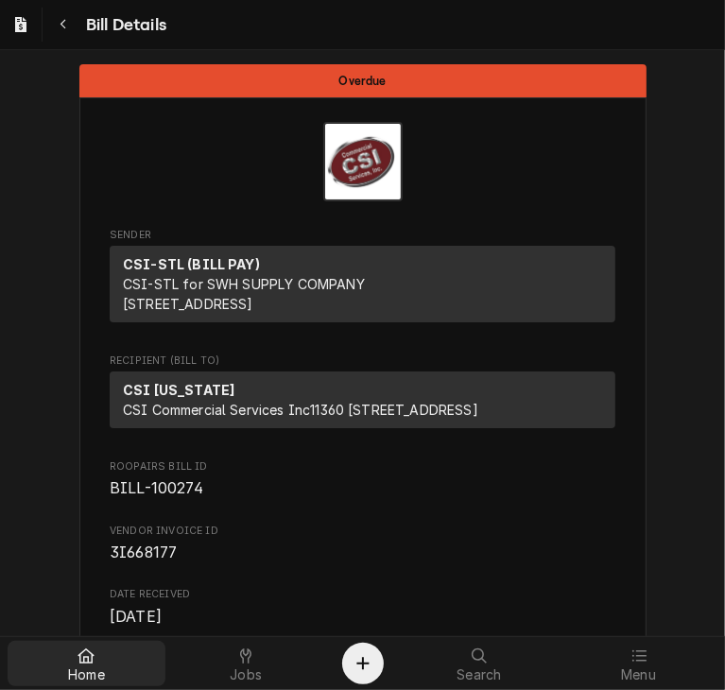
click at [73, 641] on link "Home" at bounding box center [87, 663] width 158 height 45
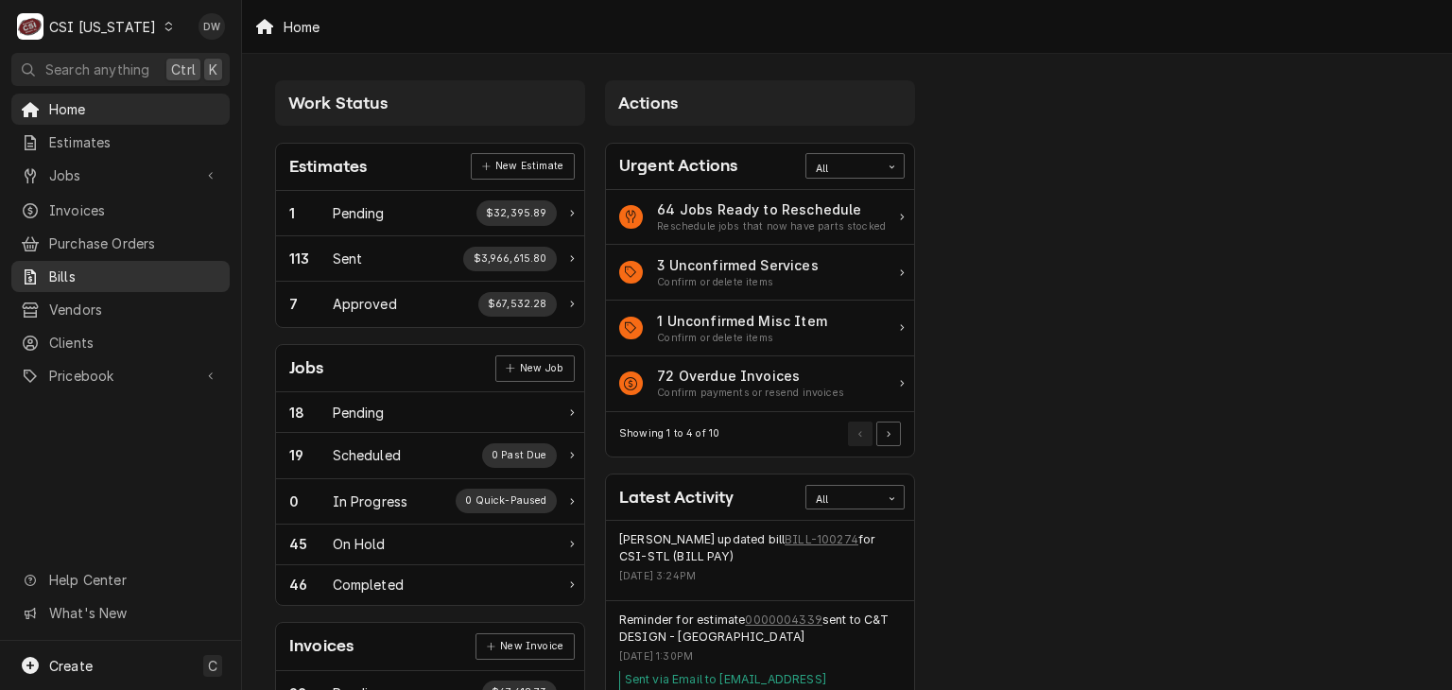
click at [120, 269] on span "Bills" at bounding box center [134, 277] width 171 height 20
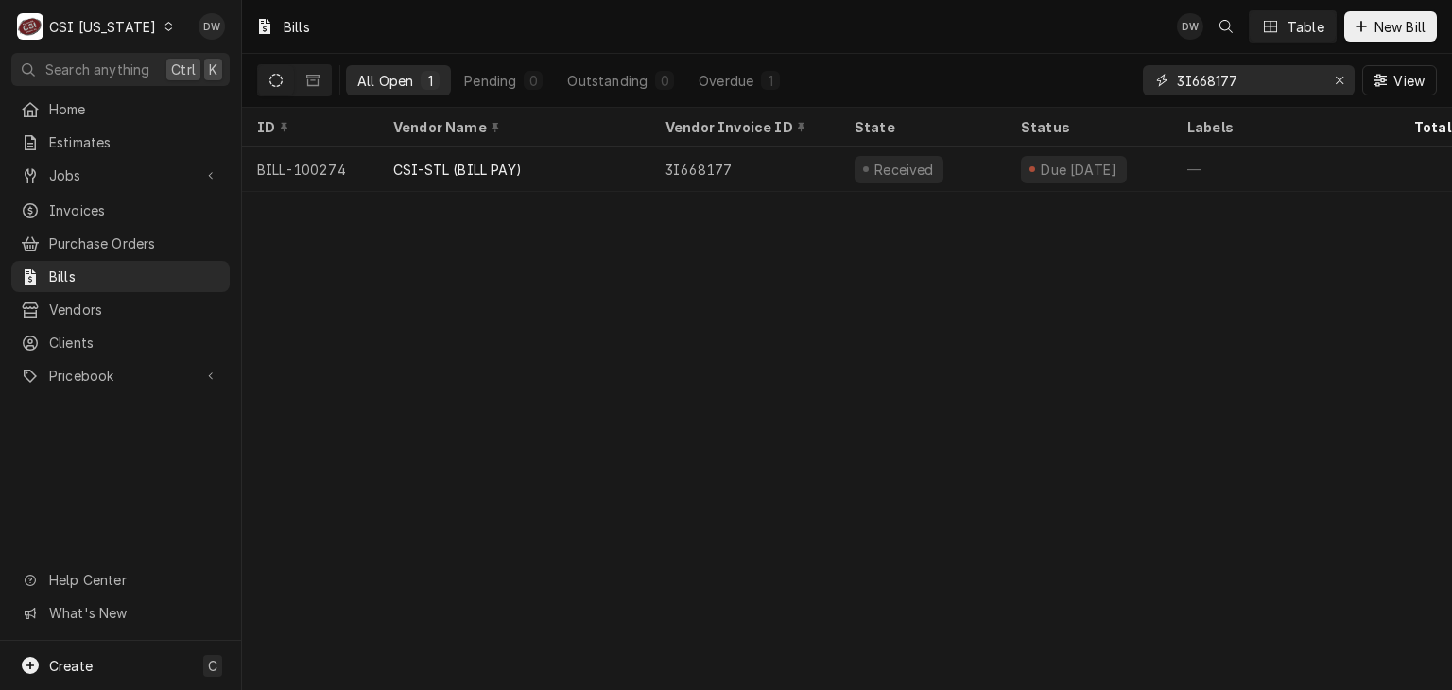
drag, startPoint x: 1257, startPoint y: 80, endPoint x: 1078, endPoint y: 95, distance: 180.2
click at [1078, 95] on div "All Open 1 Pending 0 Outstanding 0 Overdue 1 3I668177 View" at bounding box center [847, 80] width 1180 height 53
paste input "252029-IN"
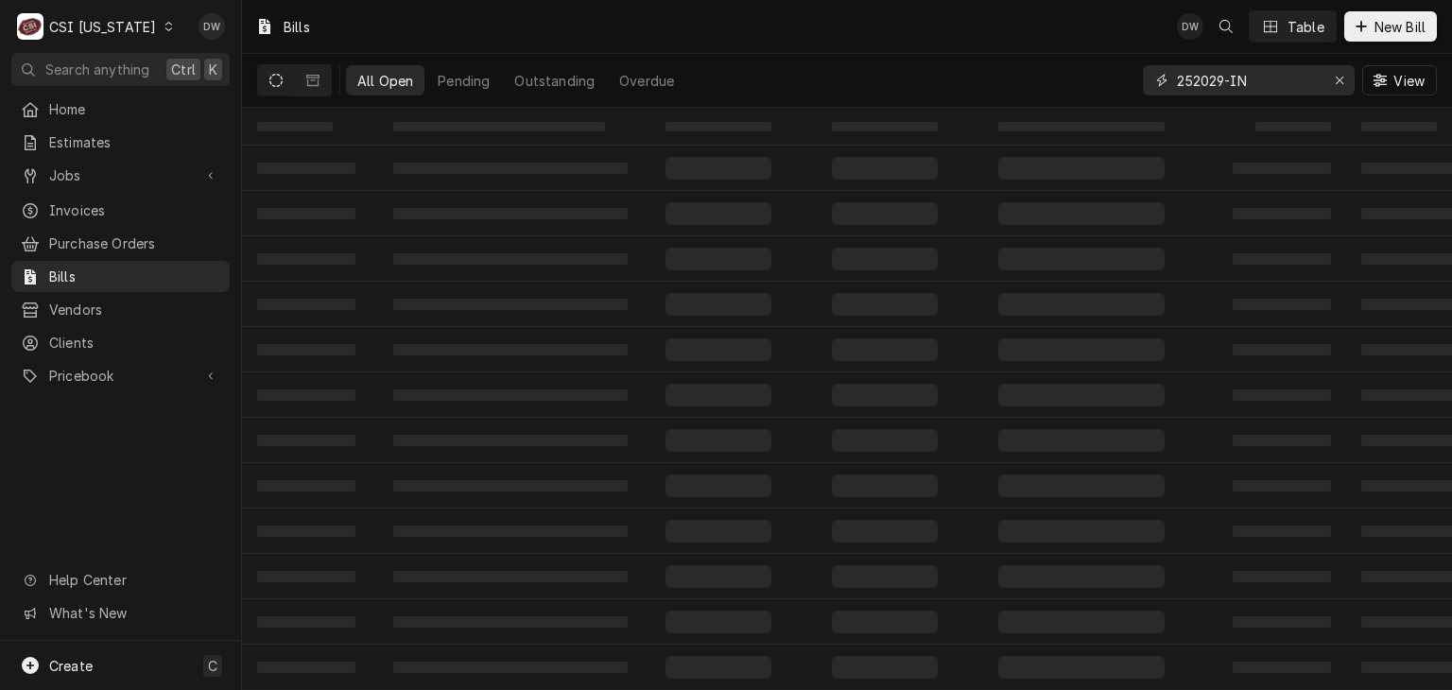
type input "252029-IN"
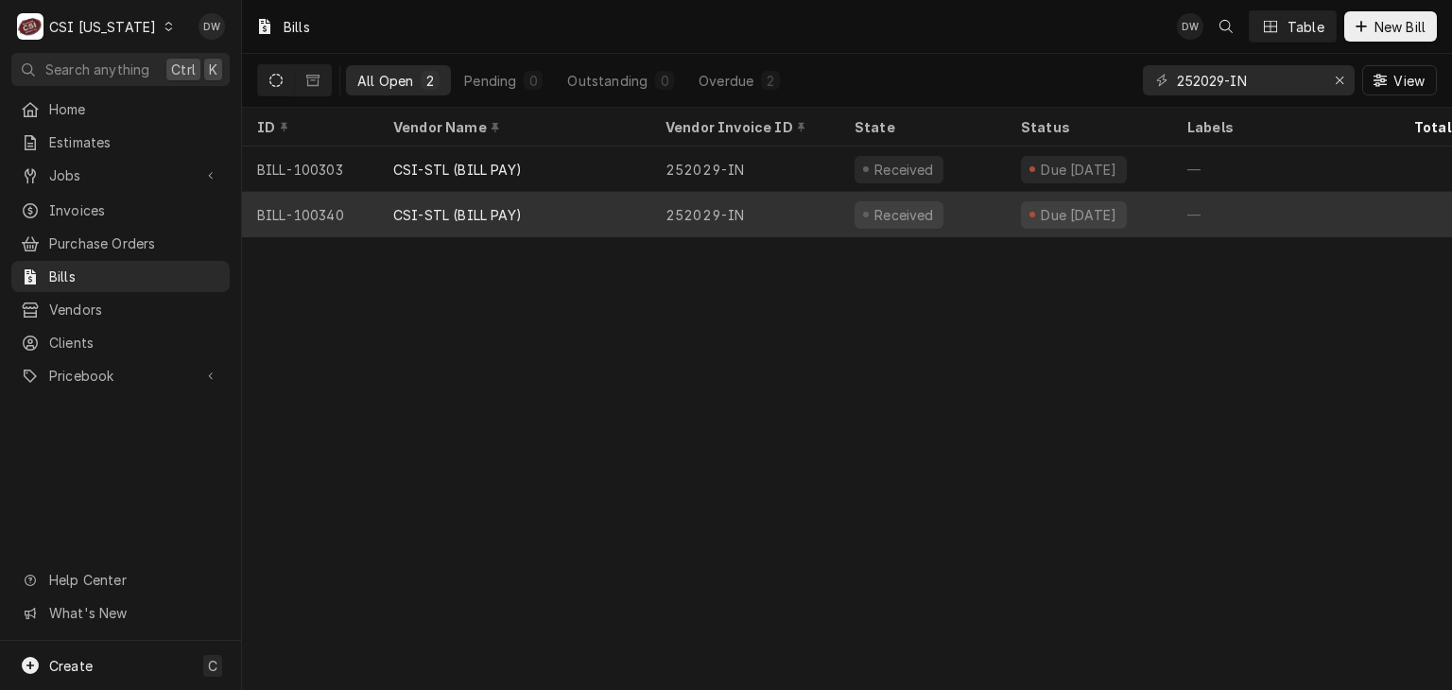
click at [506, 206] on div "CSI-STL (BILL PAY)" at bounding box center [457, 215] width 129 height 20
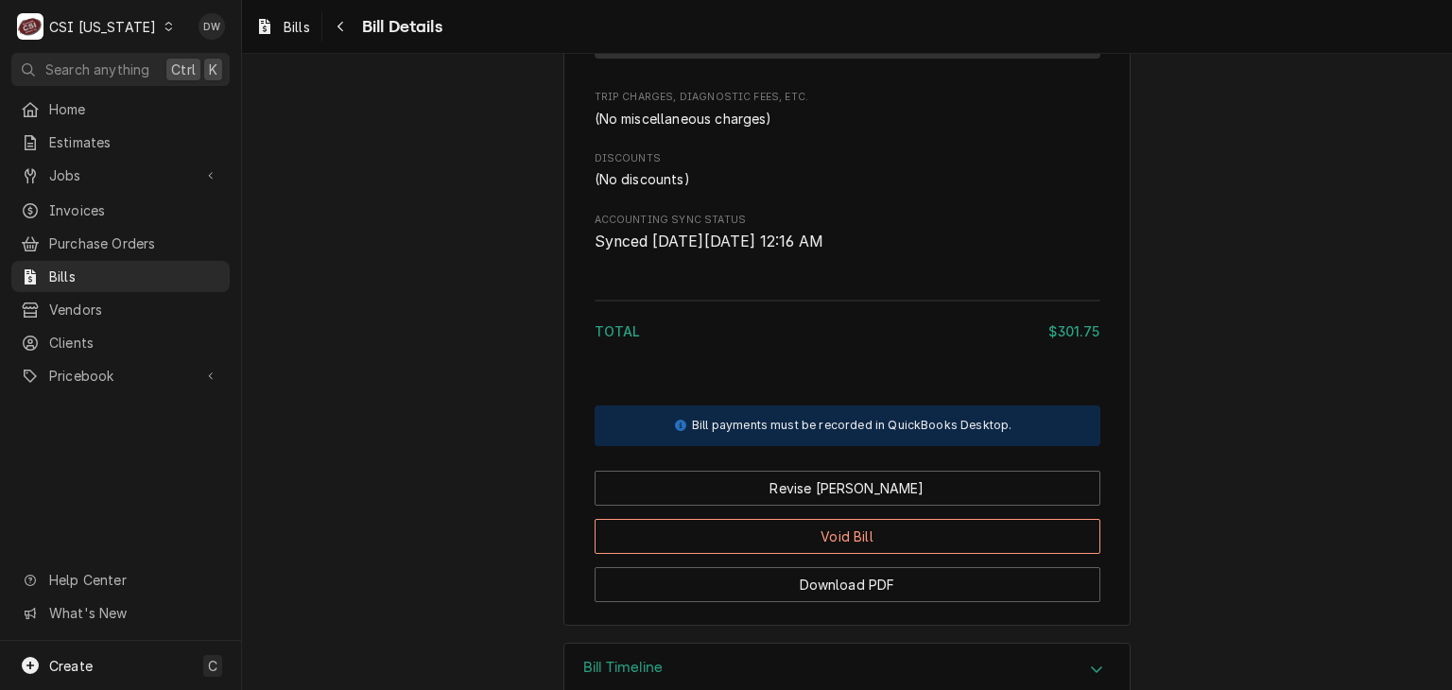
scroll to position [1274, 0]
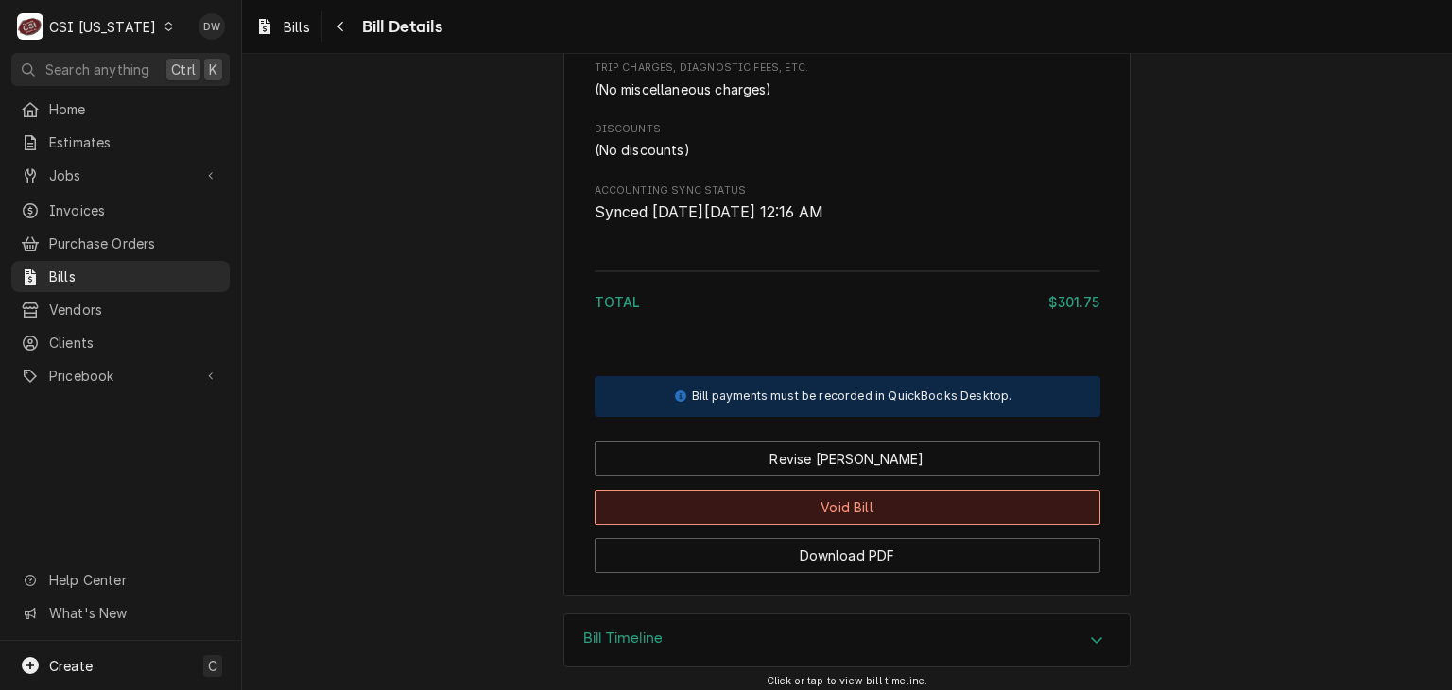
click at [805, 525] on button "Void Bill" at bounding box center [848, 507] width 506 height 35
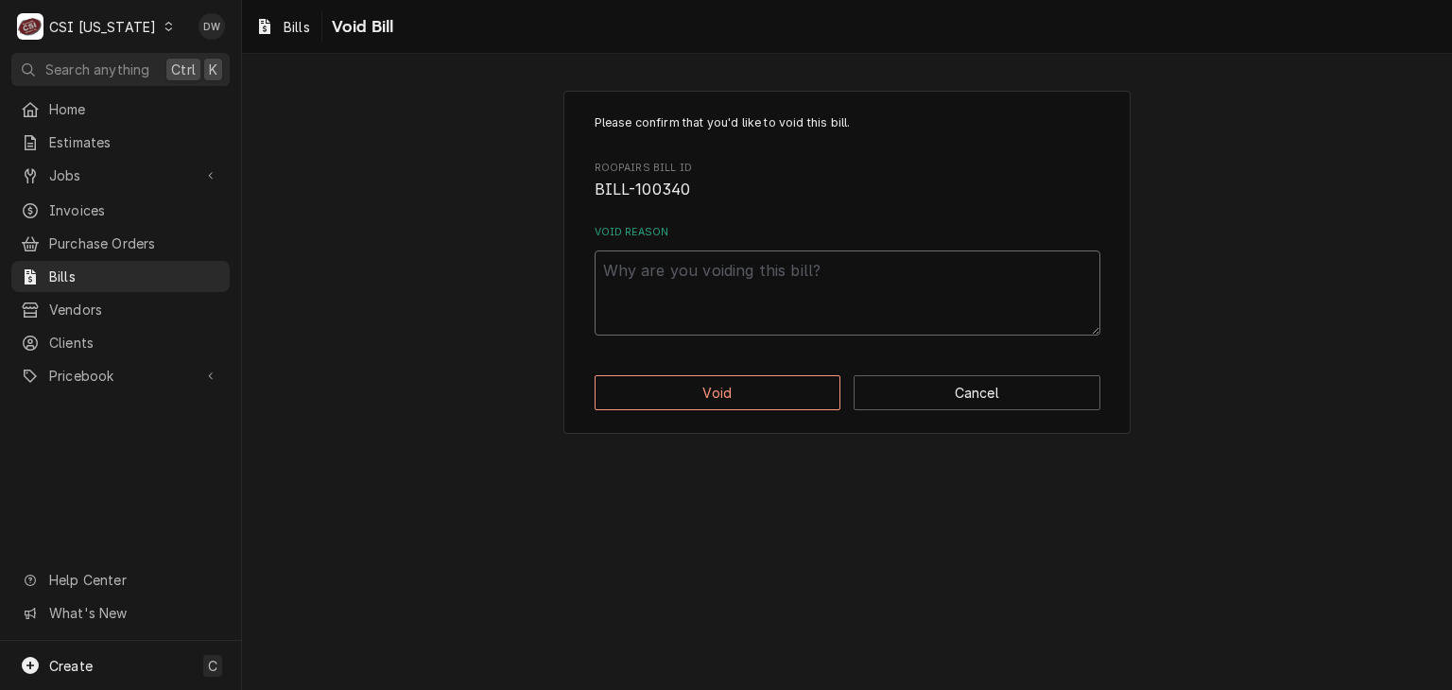
click at [628, 268] on textarea "Void Reason" at bounding box center [848, 293] width 506 height 85
type textarea "x"
type textarea "B"
type textarea "x"
type textarea "Bi"
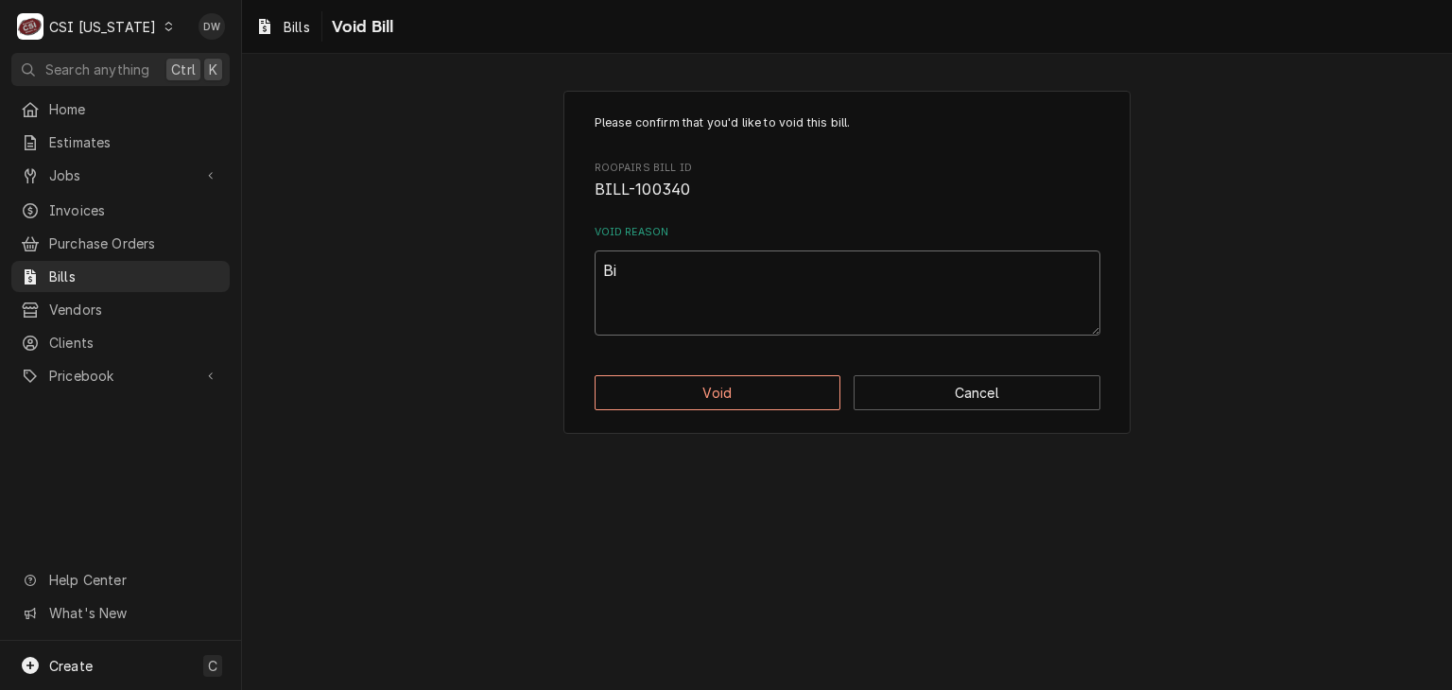
type textarea "x"
type textarea "Bil"
type textarea "x"
type textarea "Bill"
type textarea "x"
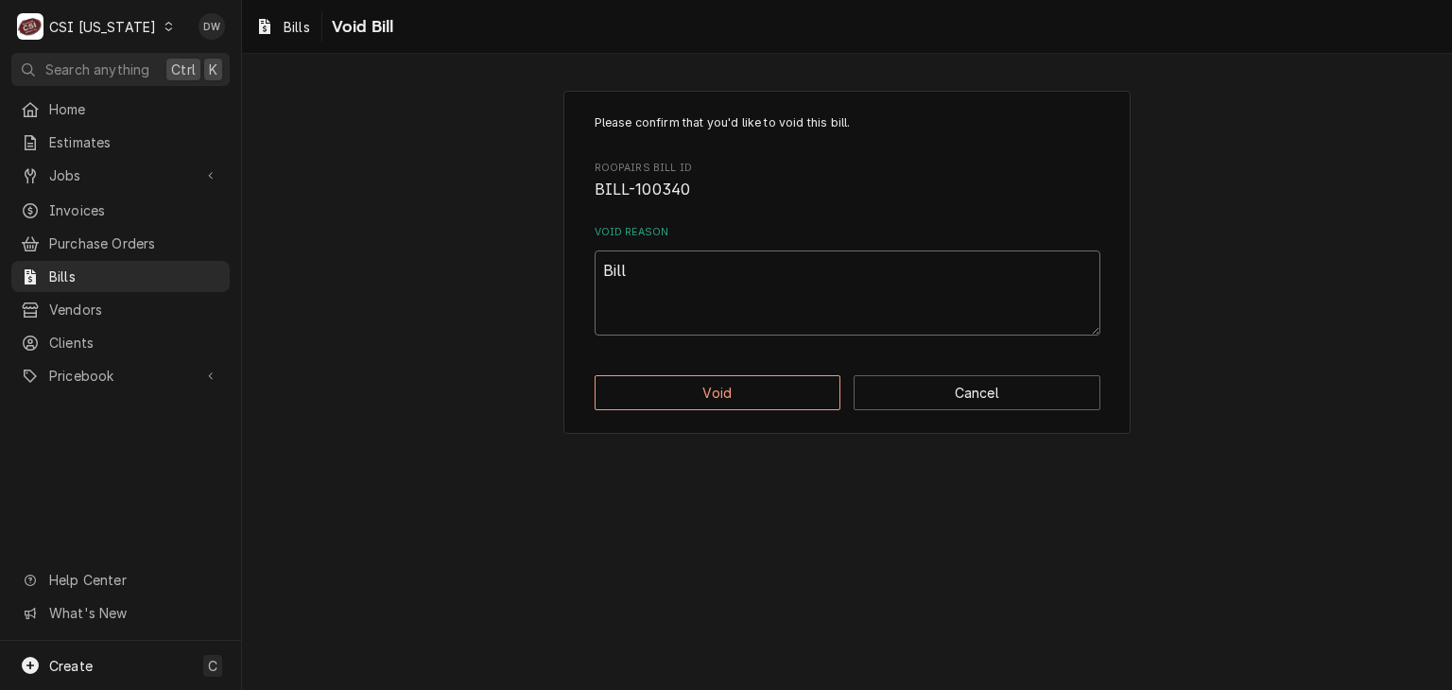
type textarea "Bille"
type textarea "x"
type textarea "Billed"
type textarea "x"
type textarea "Billed"
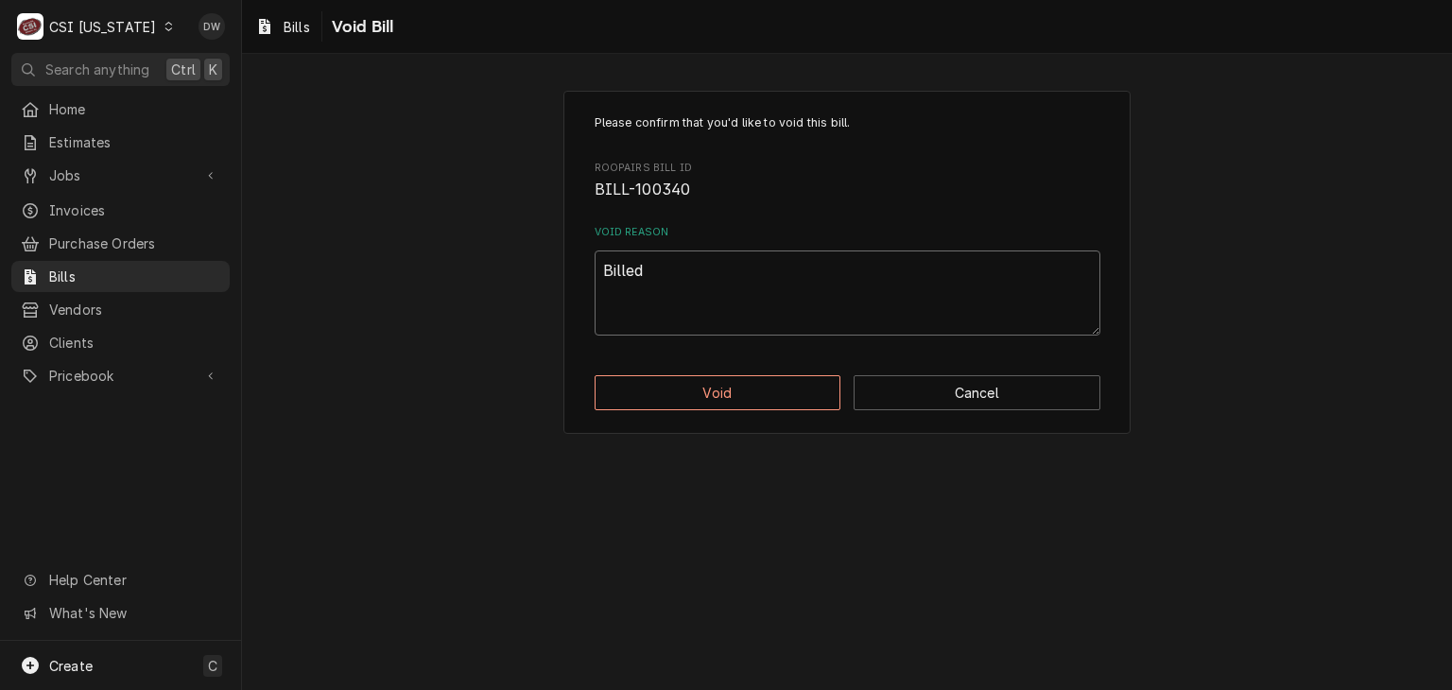
type textarea "x"
type textarea "Billed T"
type textarea "x"
type textarea "Billed Tw"
type textarea "x"
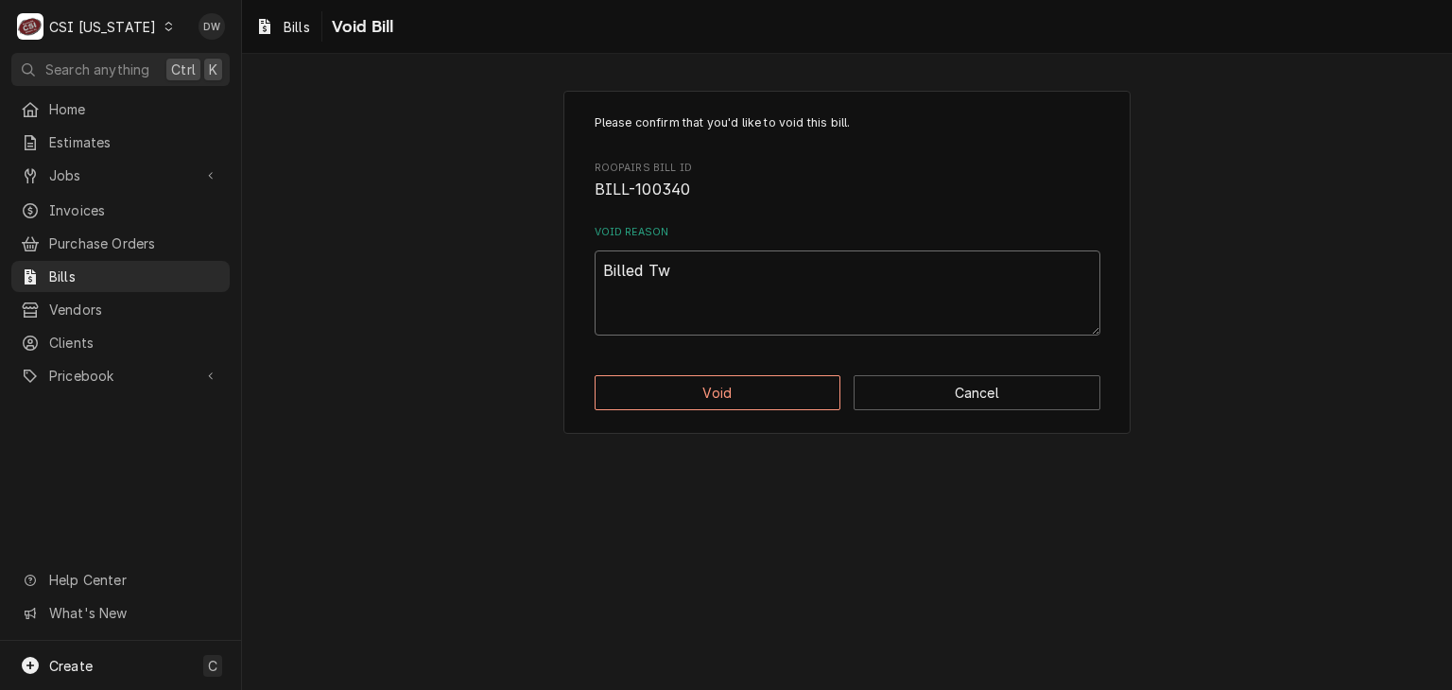
type textarea "Billed Twi"
type textarea "x"
type textarea "Billed Twic"
type textarea "x"
type textarea "Billed Twice"
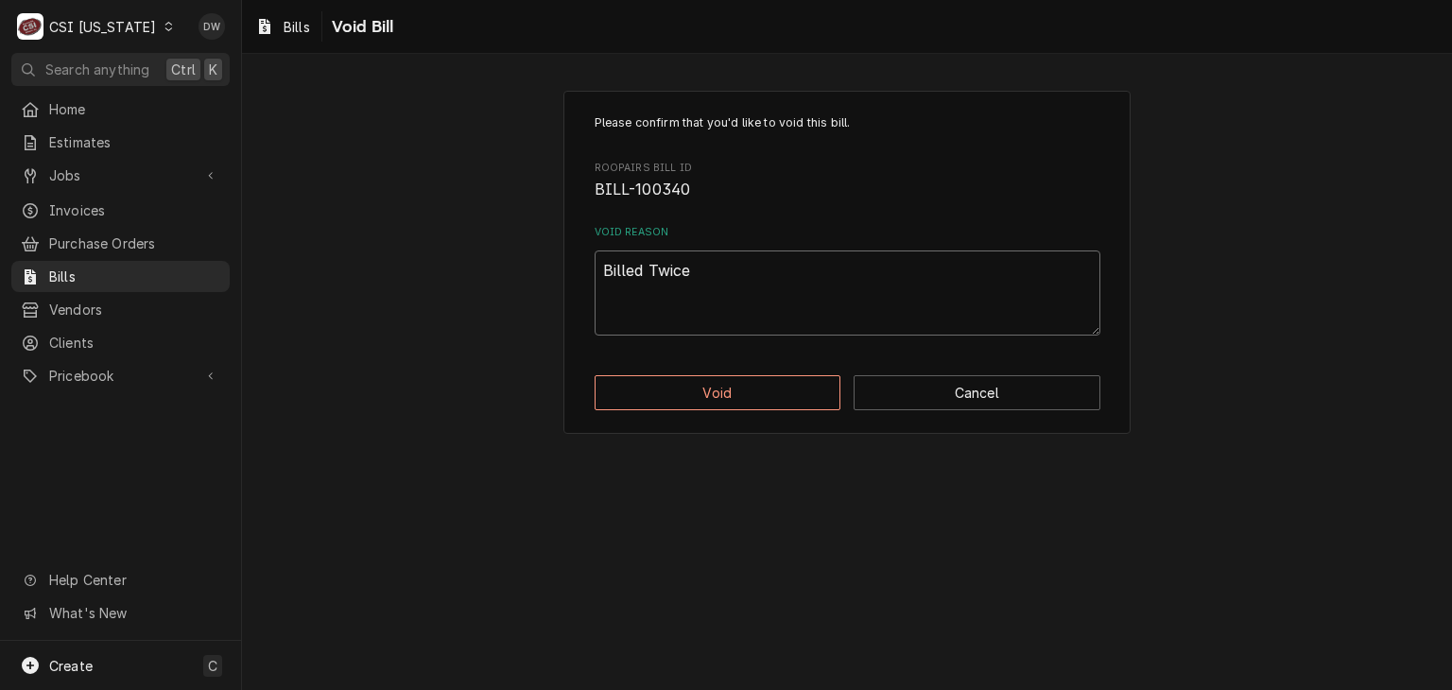
type textarea "x"
type textarea "Billed Twice"
type textarea "x"
type textarea "Billed Twice -"
type textarea "x"
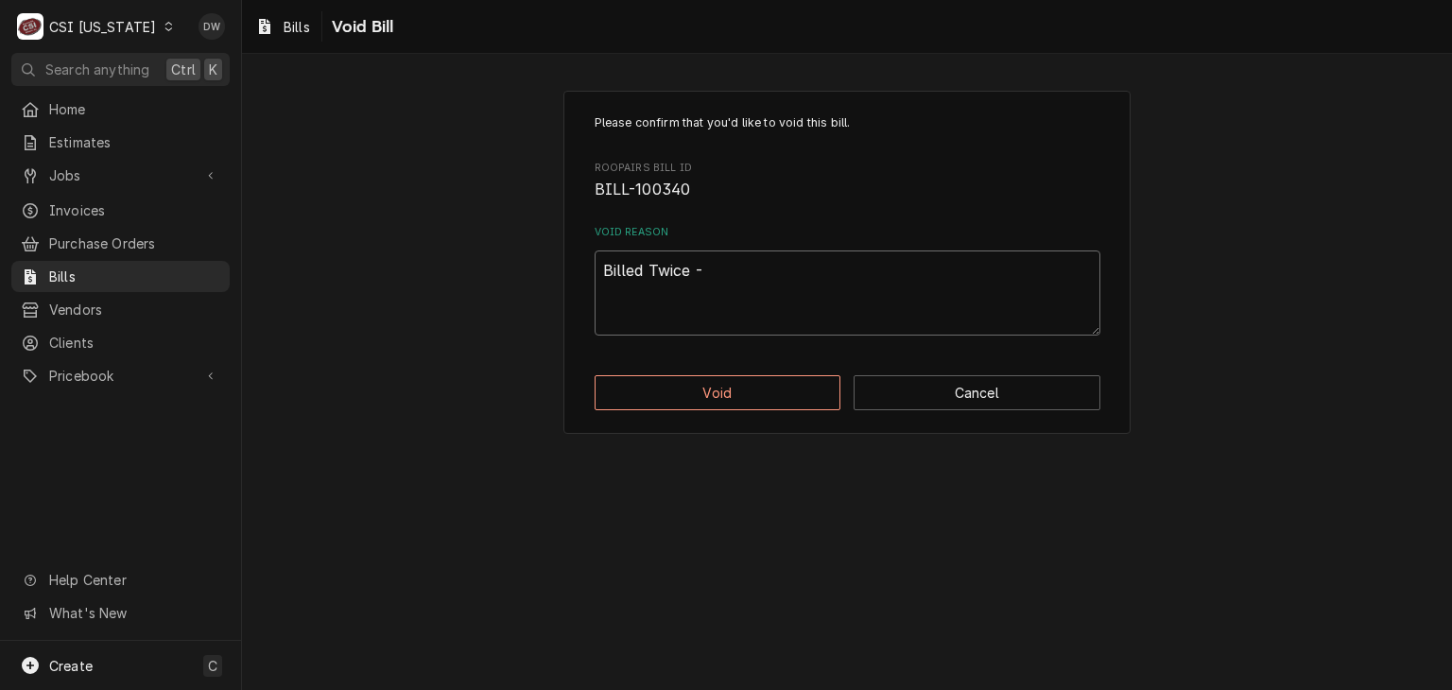
type textarea "Billed Twice -d"
type textarea "x"
type textarea "Billed Twice -dw"
click at [753, 394] on button "Void" at bounding box center [718, 392] width 247 height 35
type textarea "x"
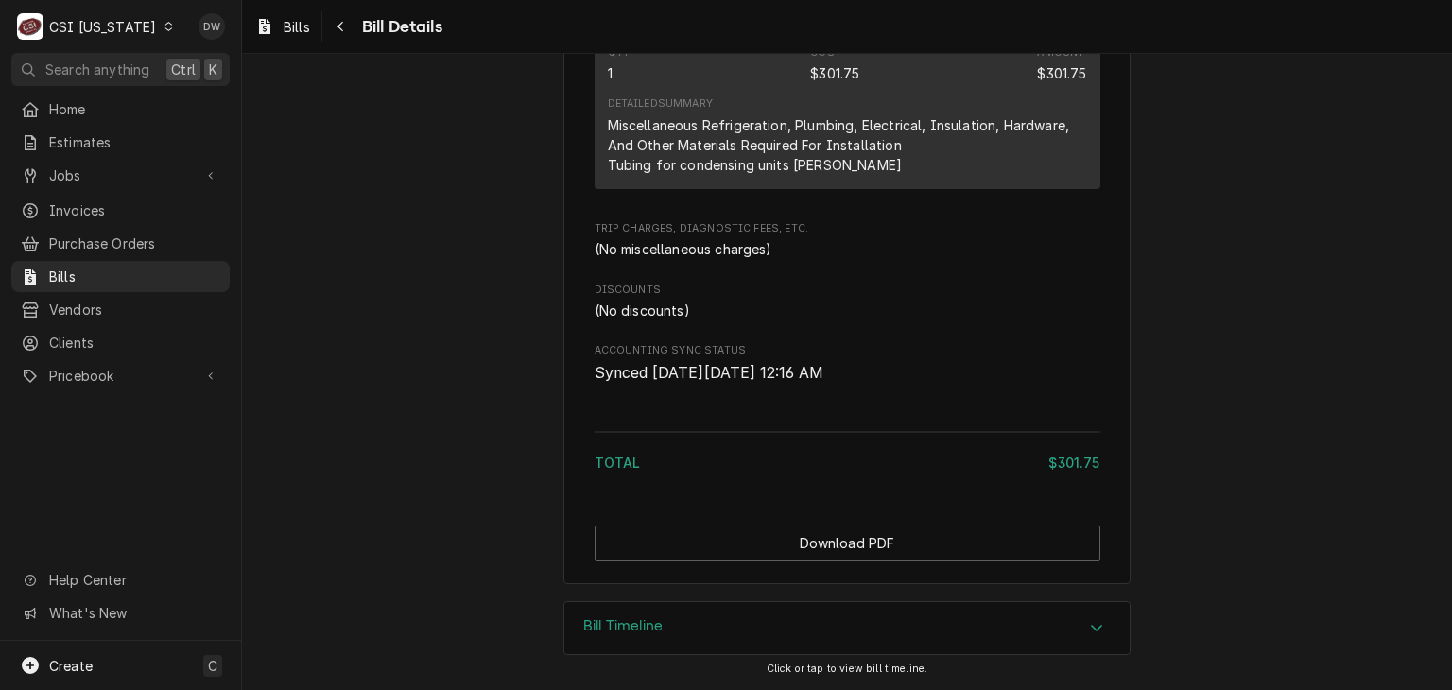
scroll to position [517, 0]
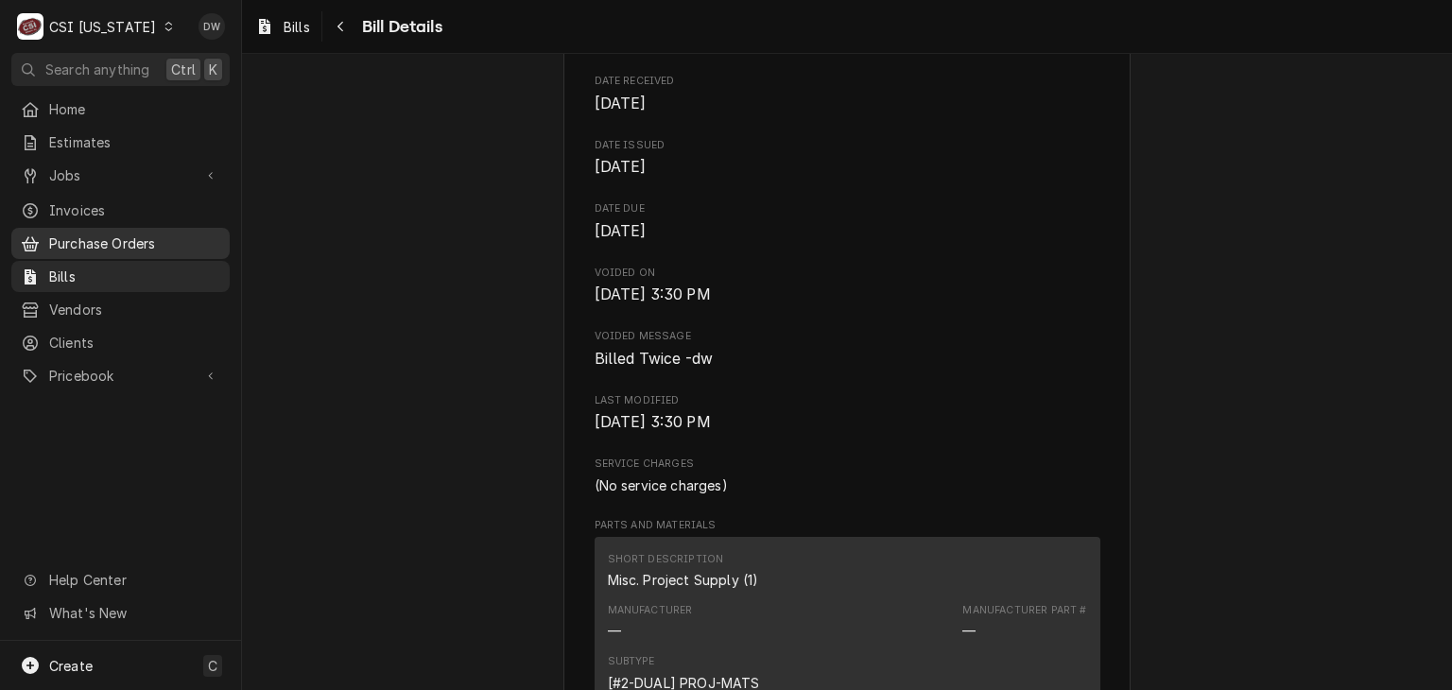
click at [111, 234] on span "Purchase Orders" at bounding box center [134, 244] width 171 height 20
